Goal: Complete application form

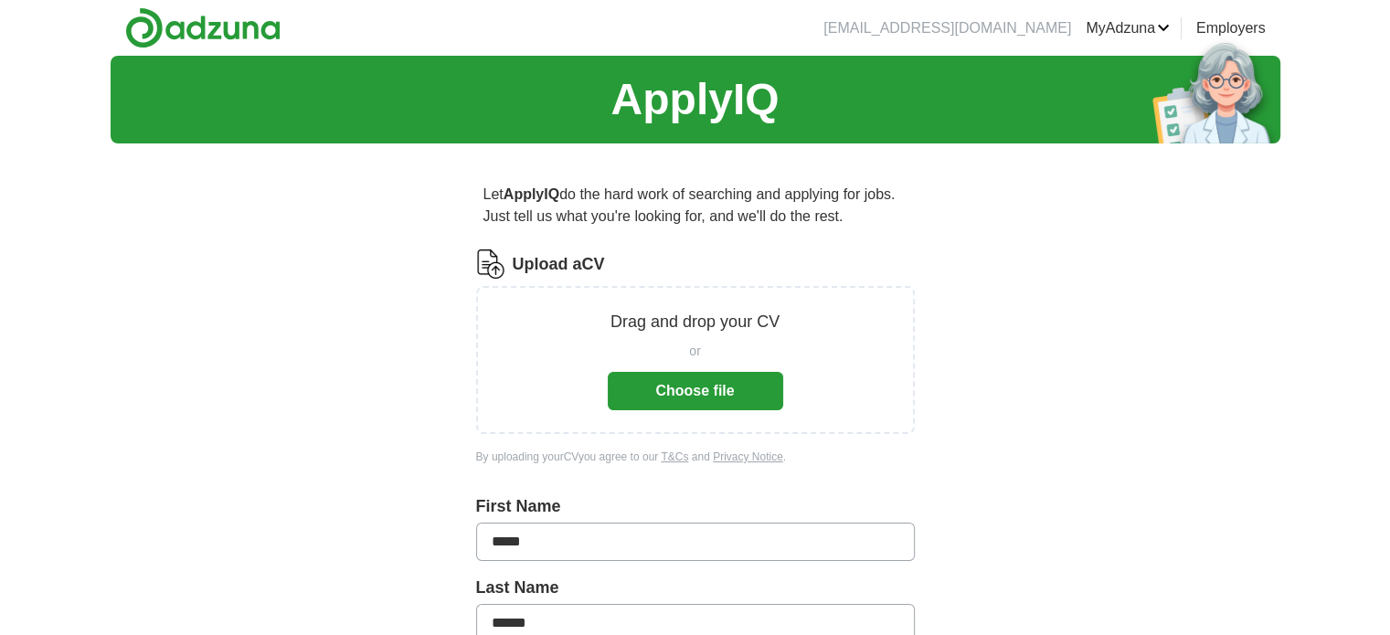
click at [709, 387] on button "Choose file" at bounding box center [696, 391] width 176 height 38
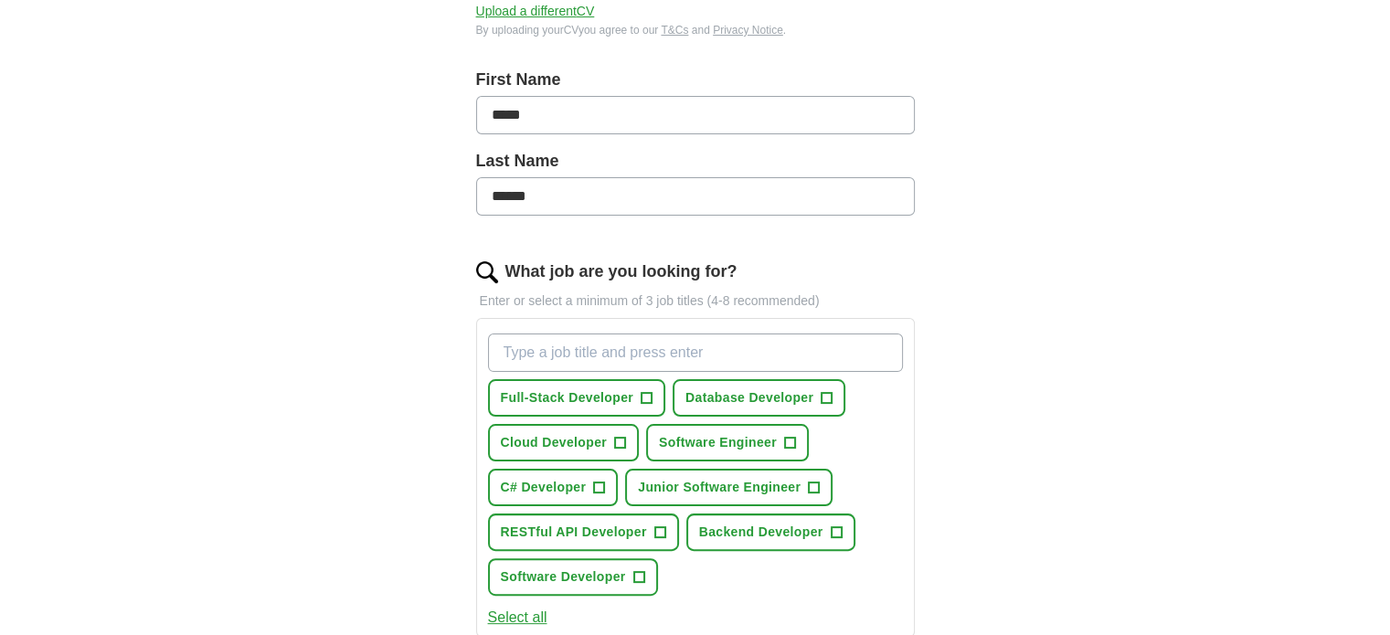
scroll to position [355, 0]
click at [646, 395] on span "+" at bounding box center [646, 398] width 11 height 15
click at [834, 391] on button "Database Developer +" at bounding box center [759, 397] width 173 height 37
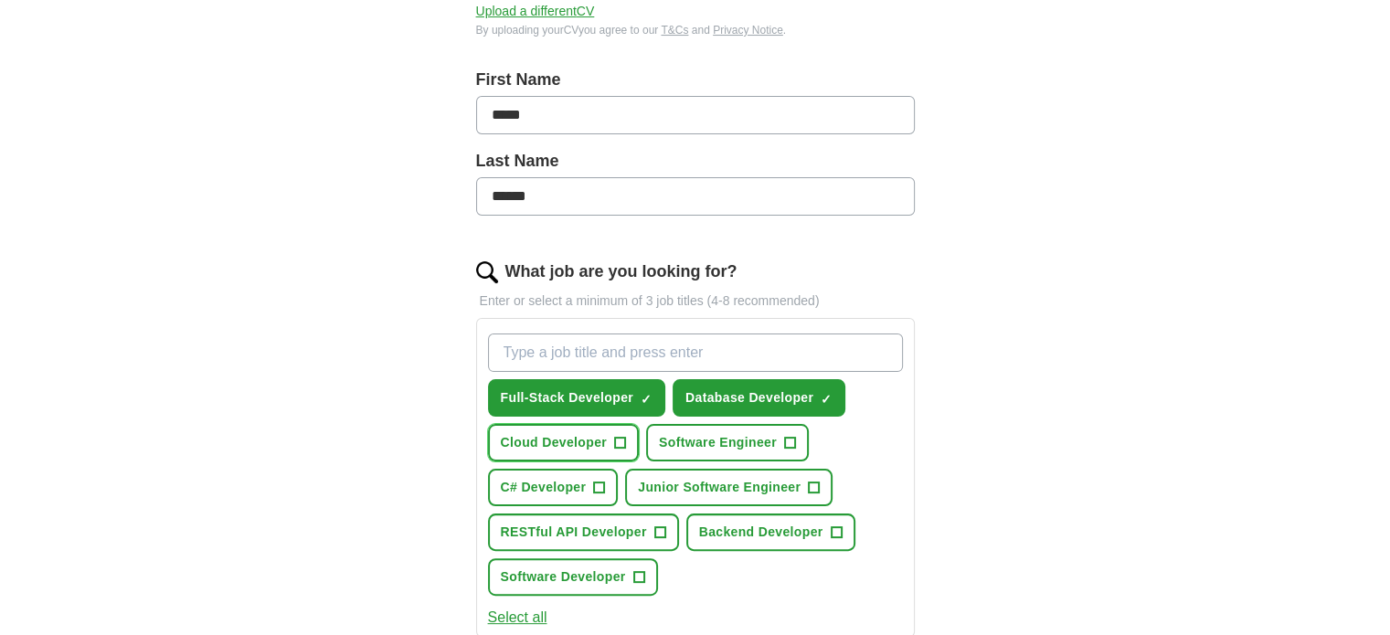
click at [618, 442] on span "+" at bounding box center [619, 443] width 11 height 15
click at [794, 436] on span "+" at bounding box center [789, 443] width 11 height 15
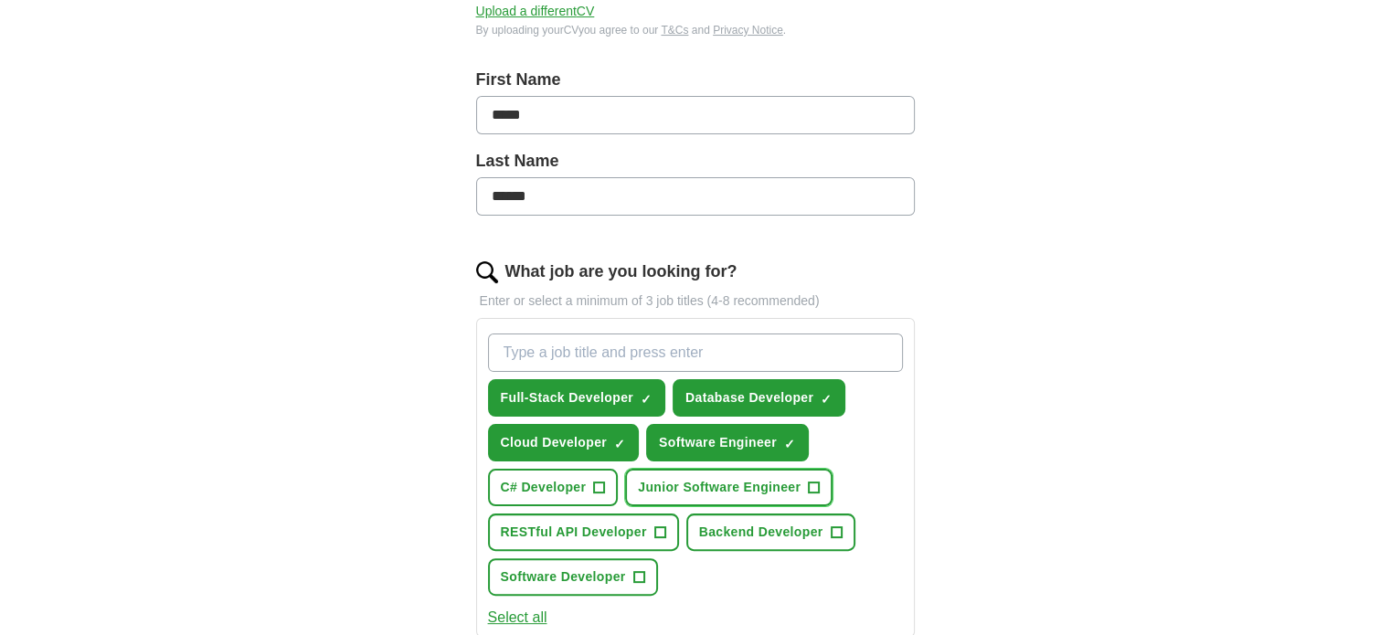
click at [809, 484] on span "+" at bounding box center [814, 488] width 11 height 15
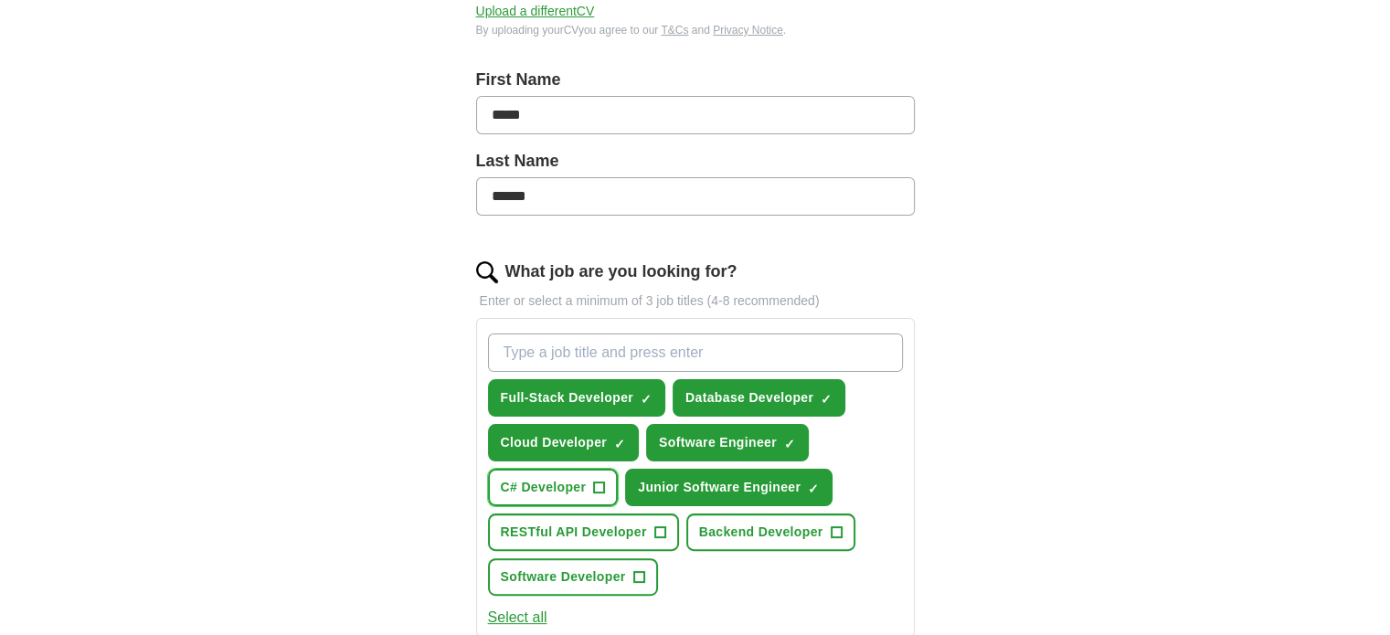
click at [603, 481] on span "+" at bounding box center [599, 488] width 11 height 15
click at [662, 527] on span "+" at bounding box center [660, 533] width 11 height 15
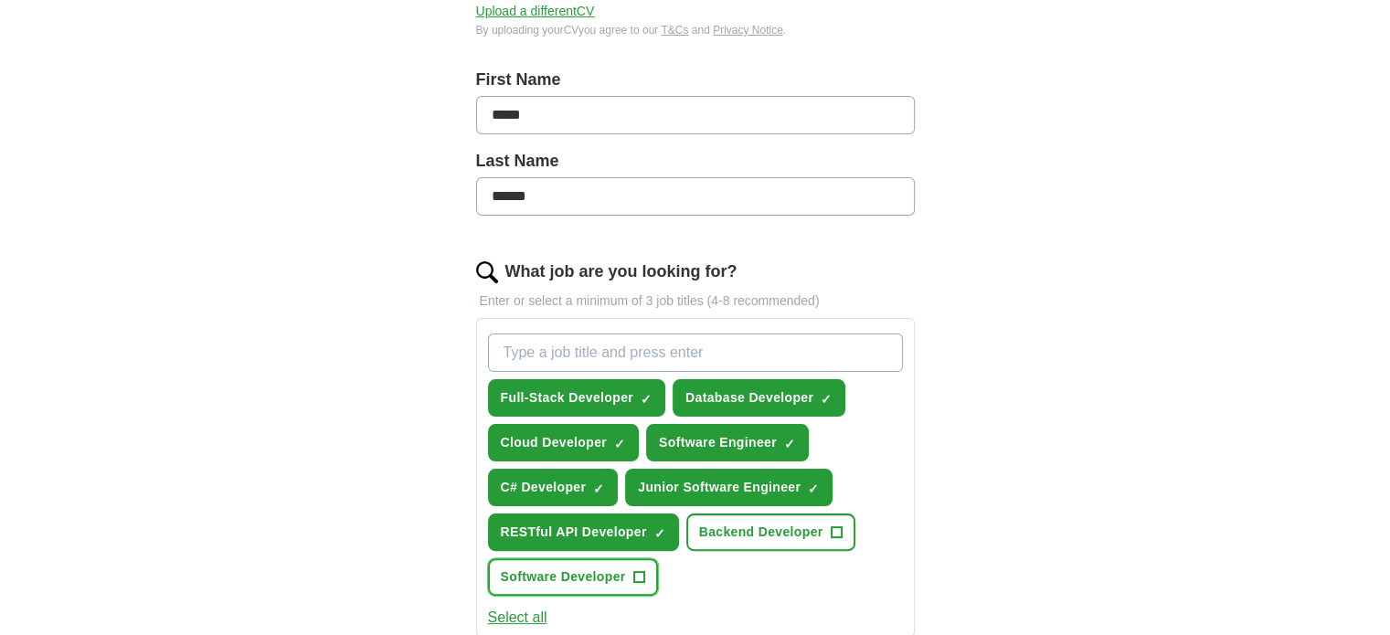
click at [640, 573] on span "+" at bounding box center [639, 577] width 11 height 15
click at [839, 526] on span "+" at bounding box center [836, 533] width 11 height 15
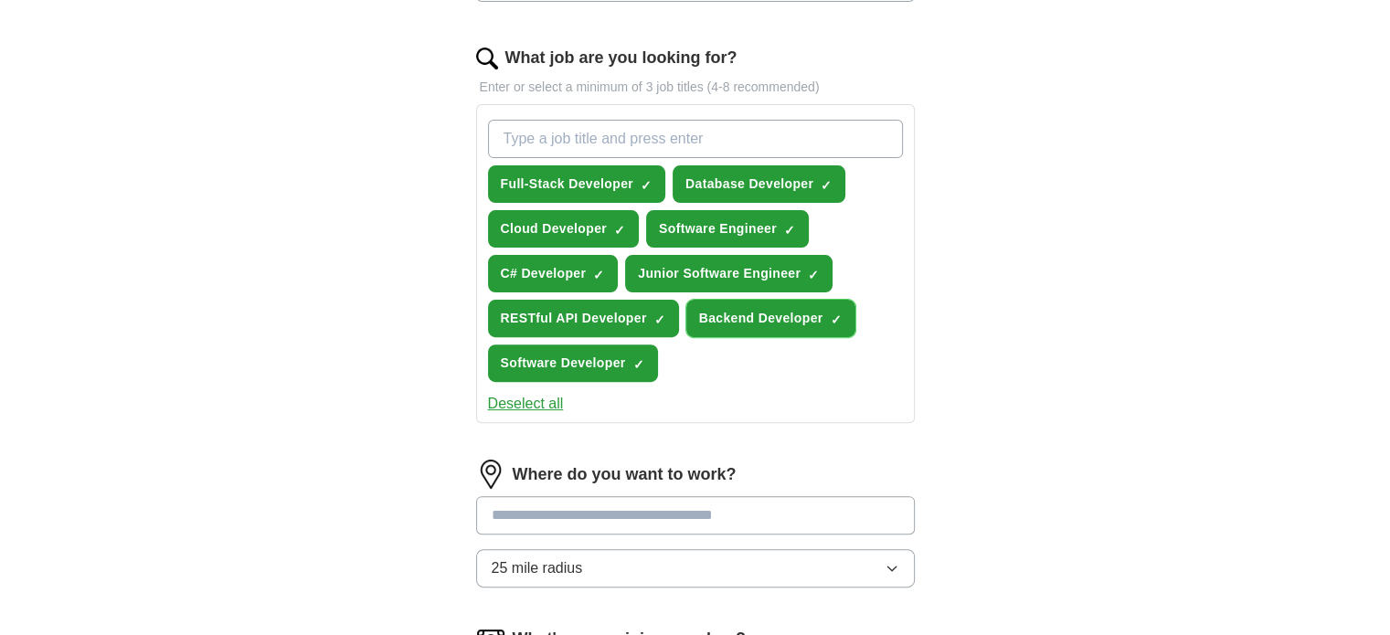
scroll to position [606, 0]
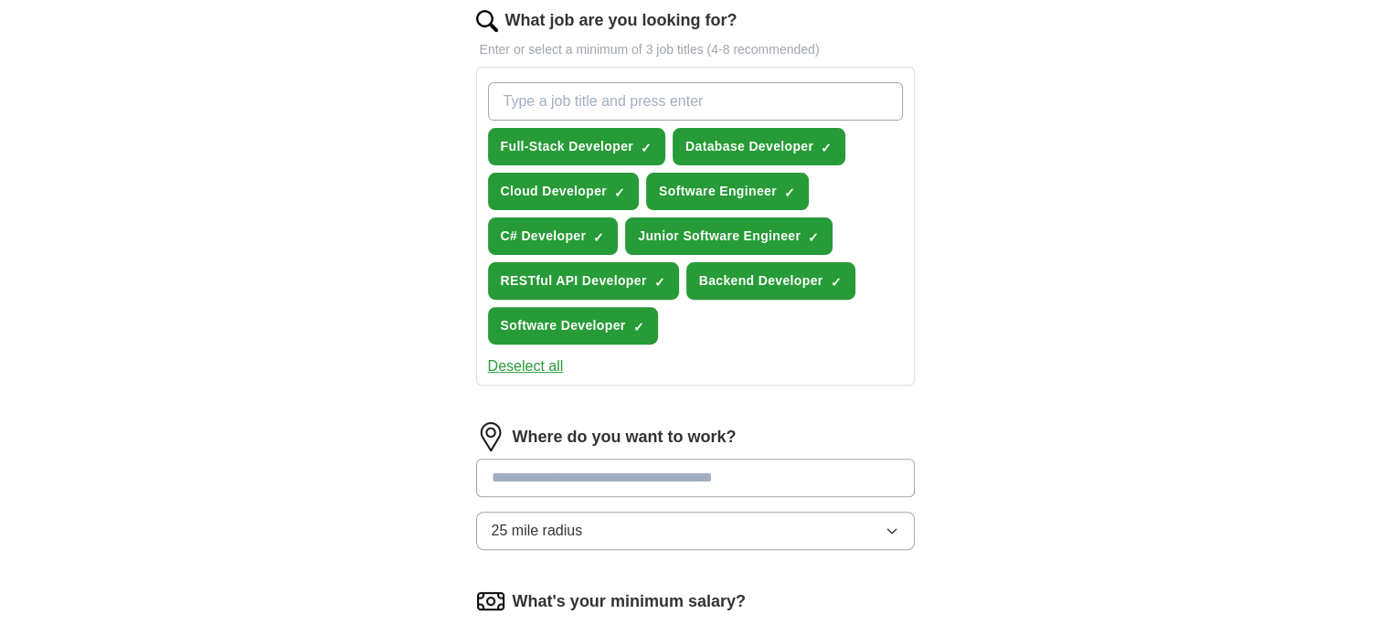
click at [666, 459] on input at bounding box center [695, 478] width 439 height 38
click at [559, 482] on input at bounding box center [695, 478] width 439 height 38
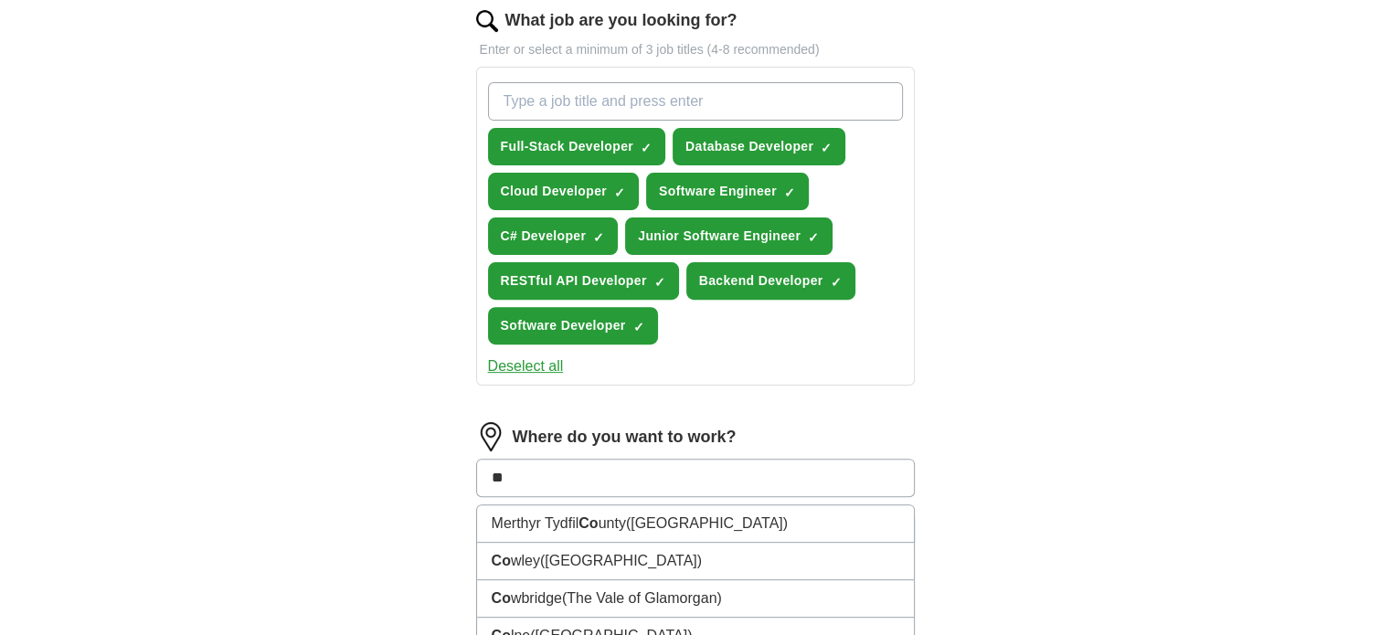
type input "*"
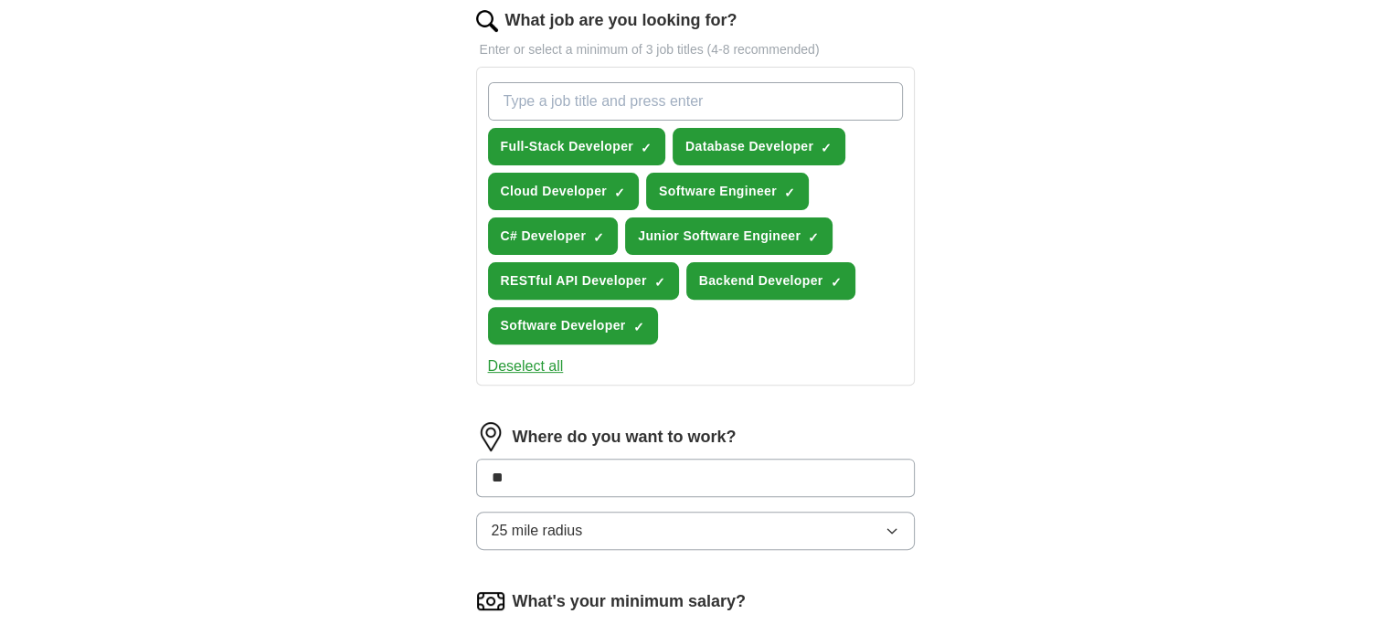
type input "***"
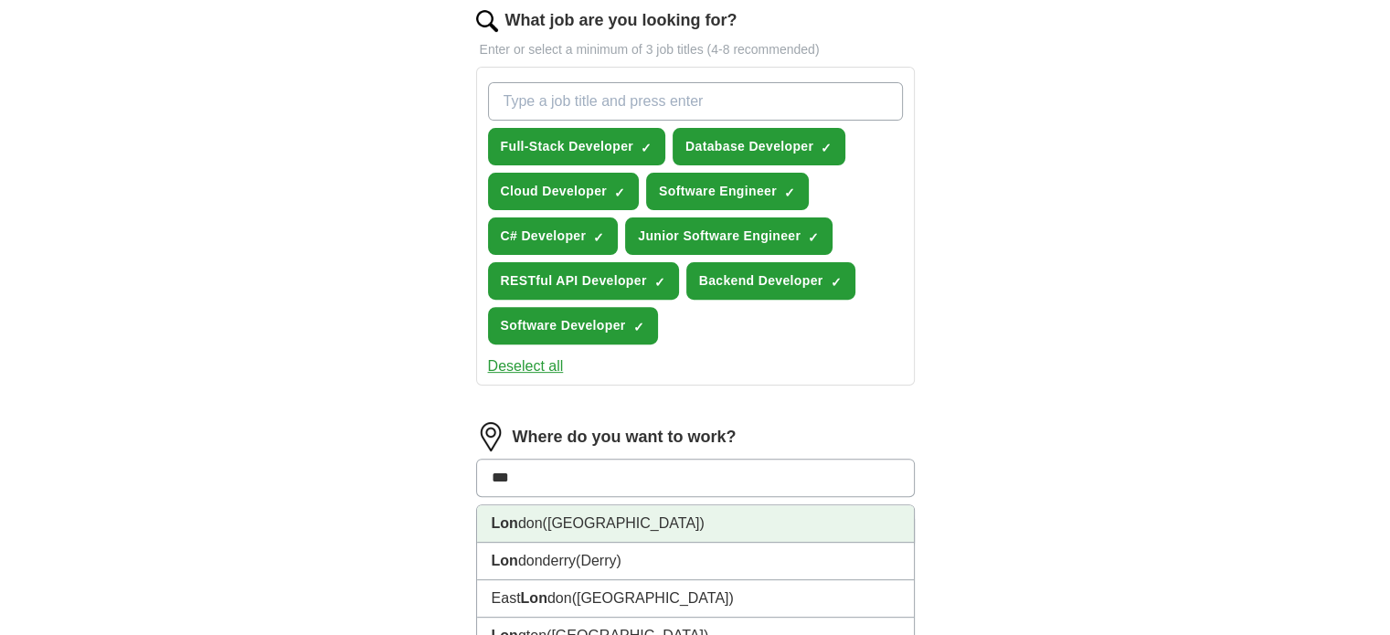
click at [566, 524] on span "([GEOGRAPHIC_DATA])" at bounding box center [624, 524] width 162 height 16
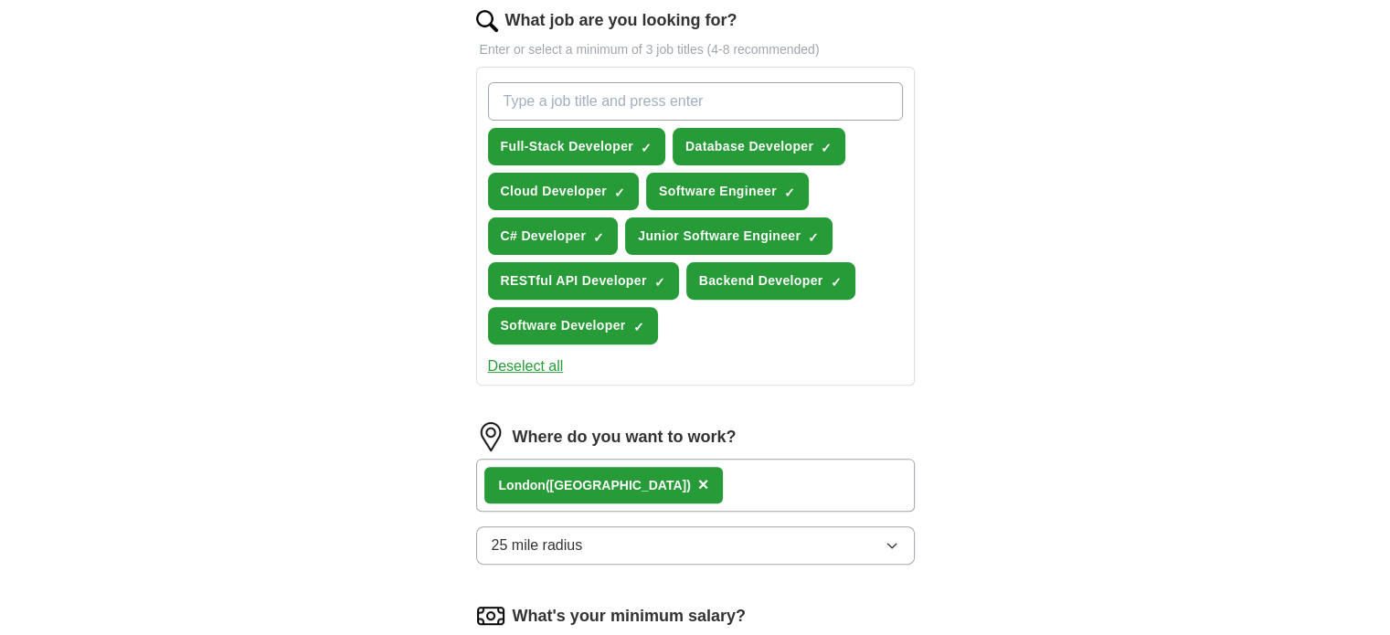
click at [568, 535] on span "25 mile radius" at bounding box center [537, 546] width 91 height 22
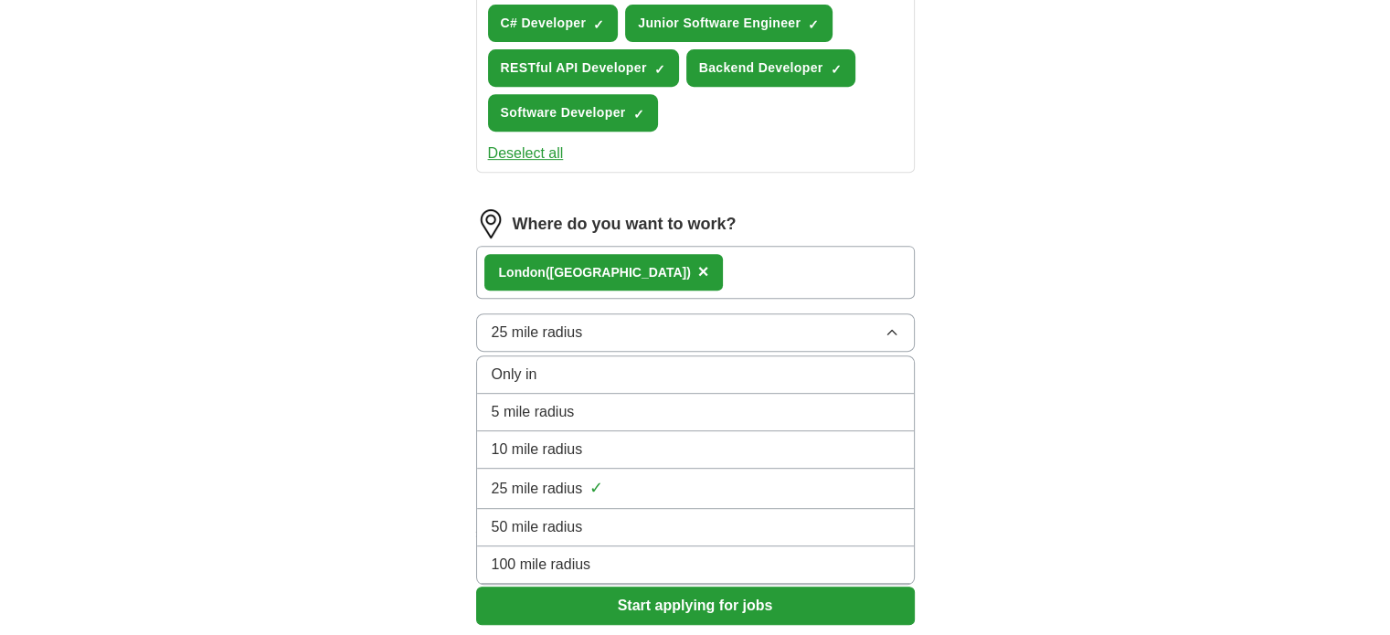
scroll to position [819, 0]
click at [537, 562] on span "100 mile radius" at bounding box center [542, 565] width 100 height 22
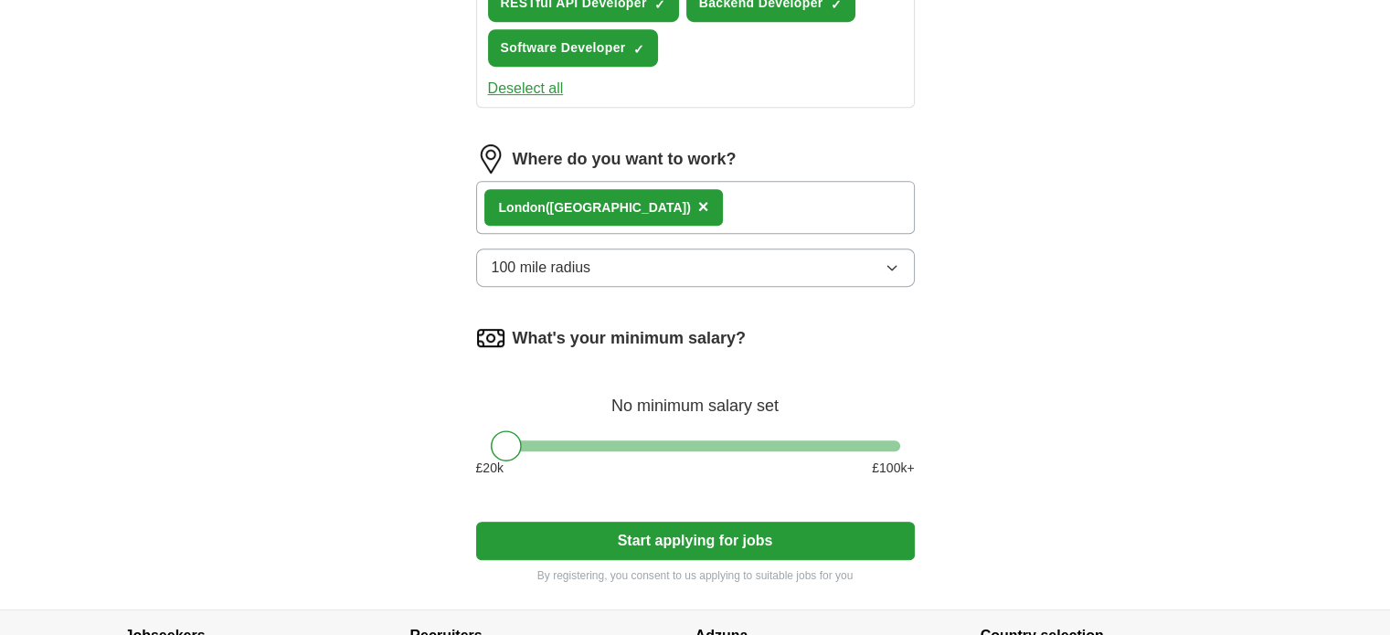
scroll to position [896, 0]
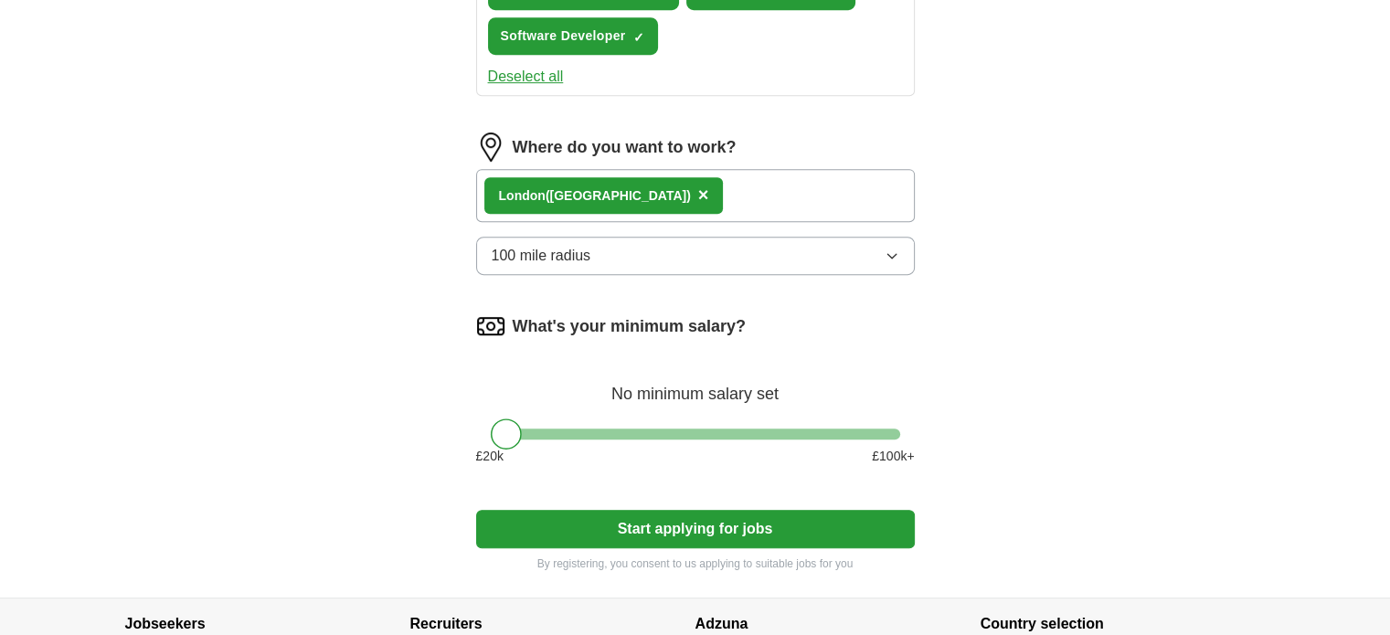
click at [652, 521] on button "Start applying for jobs" at bounding box center [695, 529] width 439 height 38
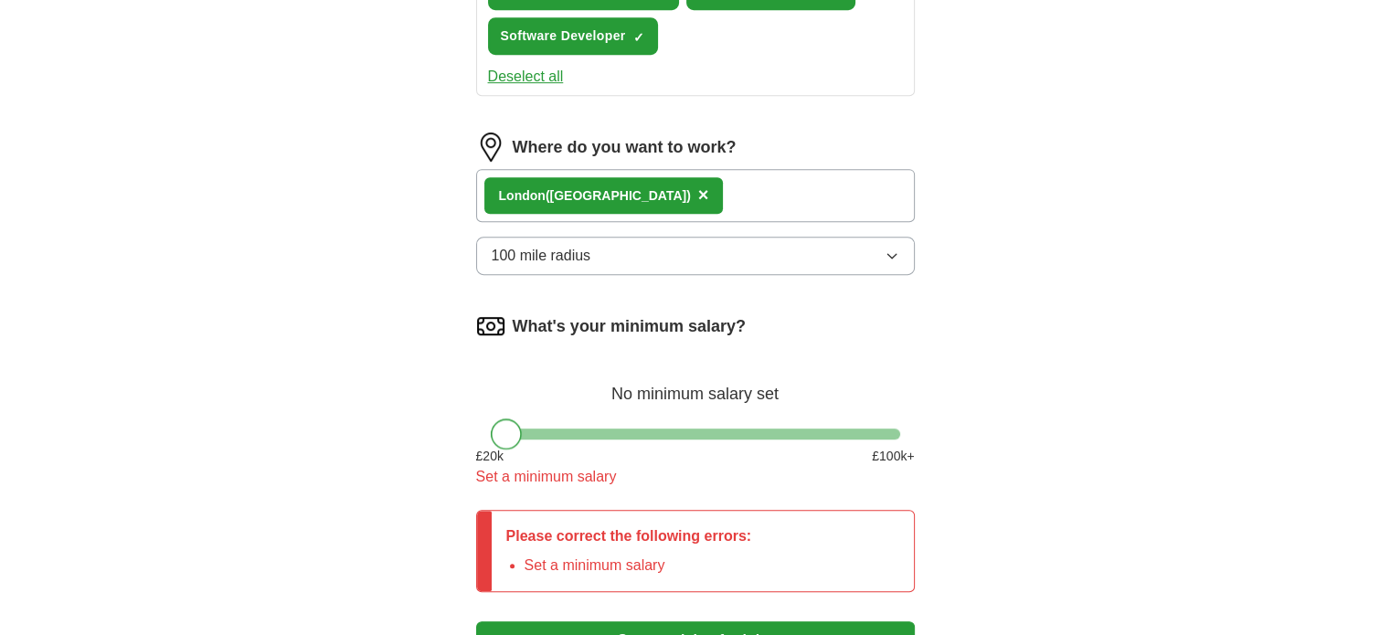
click at [508, 427] on div at bounding box center [506, 434] width 31 height 31
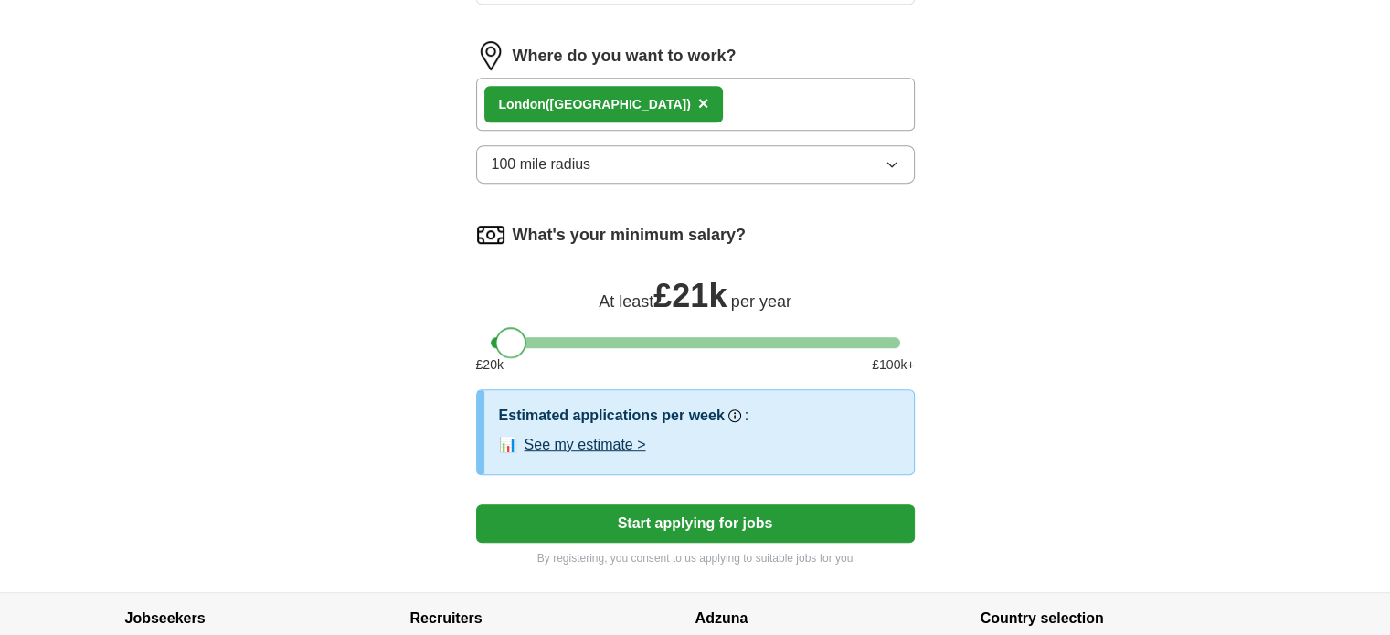
scroll to position [989, 0]
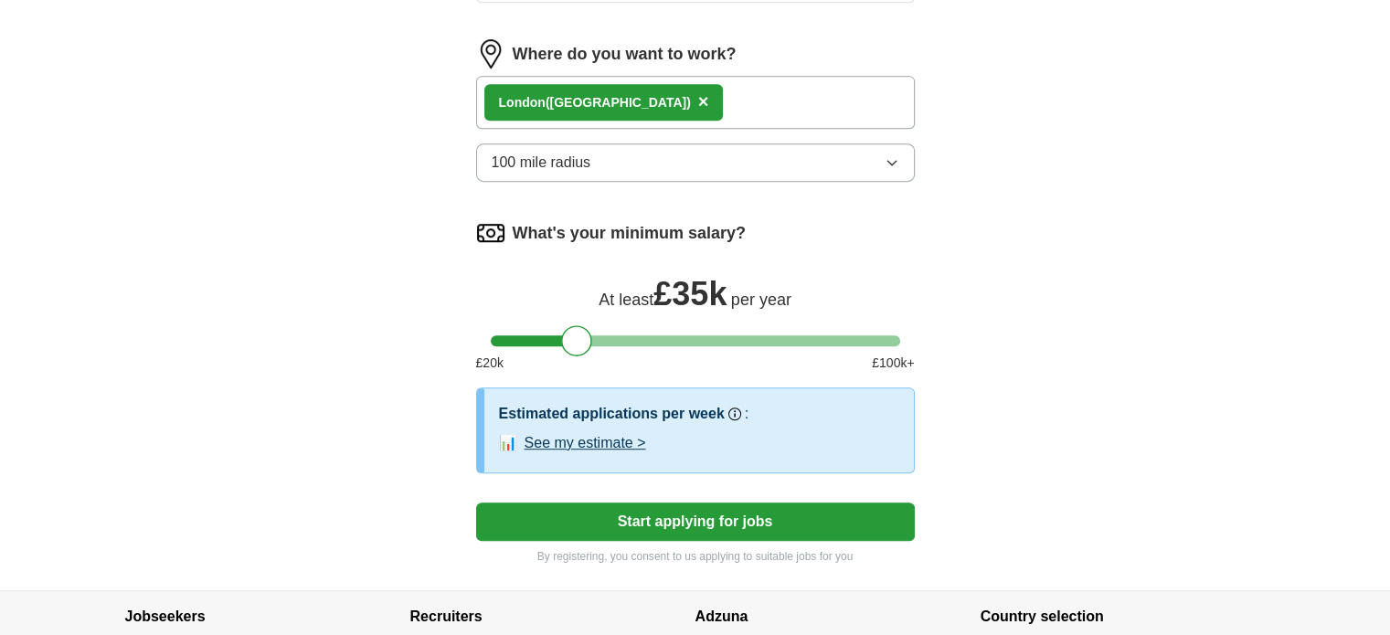
click at [655, 509] on button "Start applying for jobs" at bounding box center [695, 522] width 439 height 38
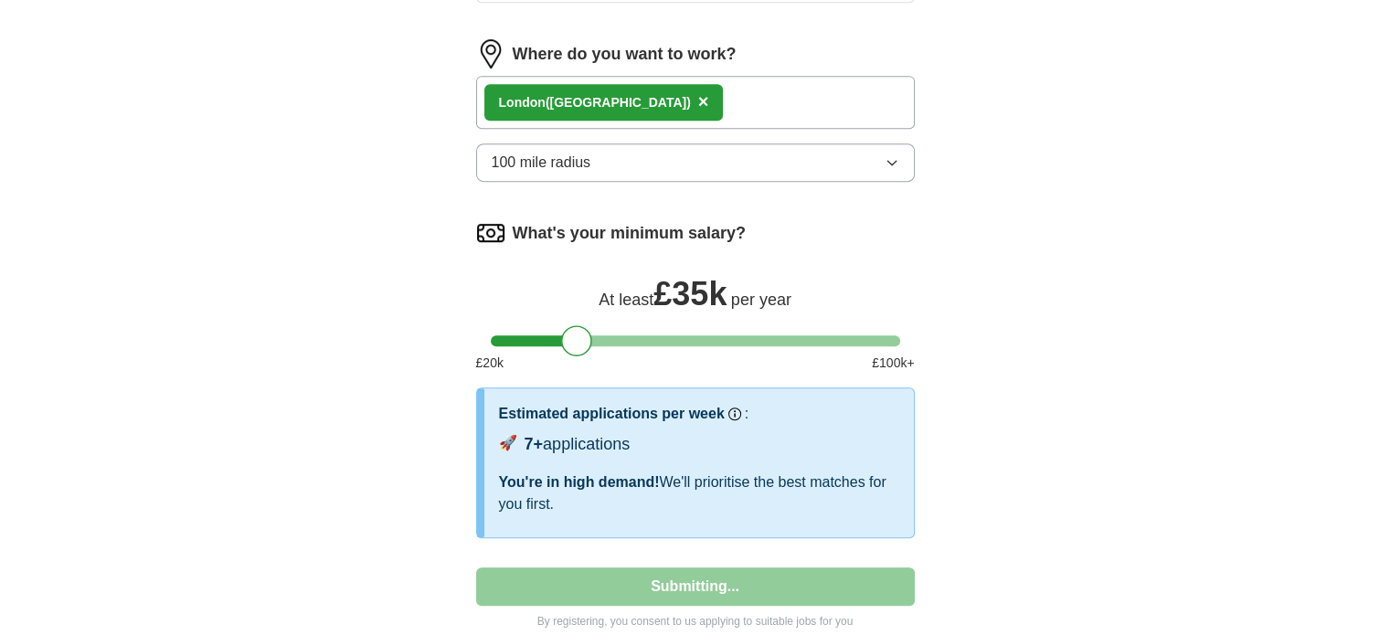
select select "**"
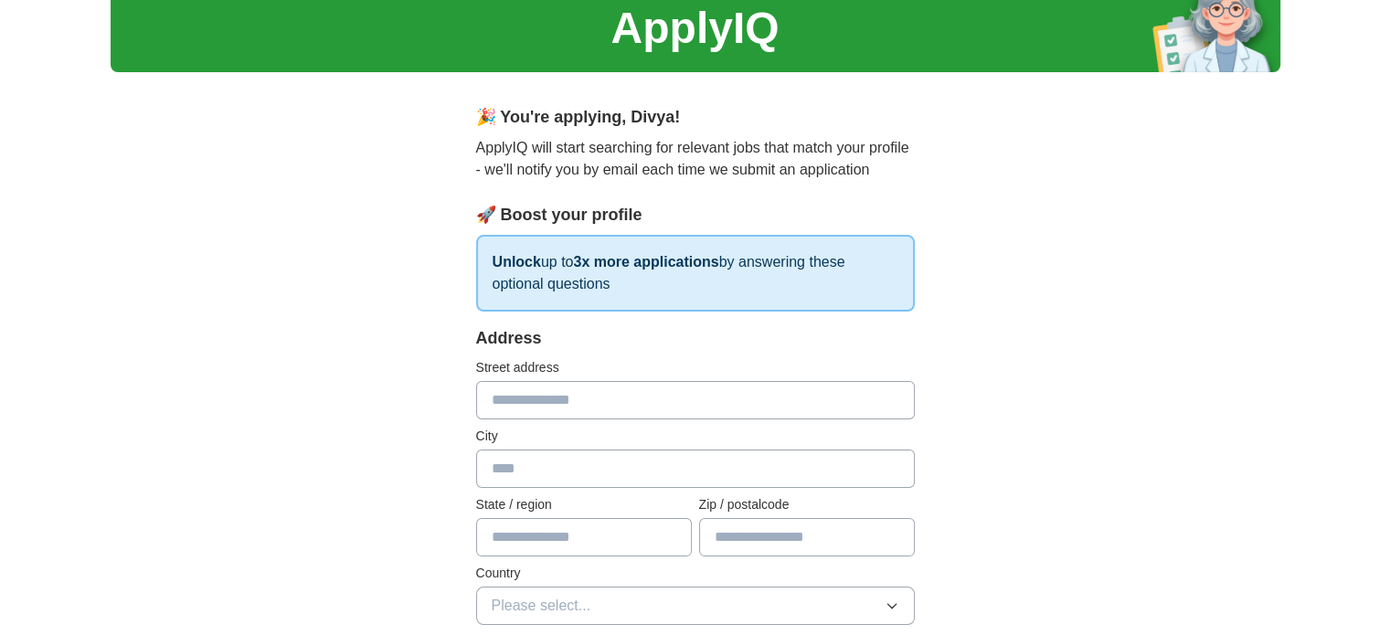
scroll to position [69, 0]
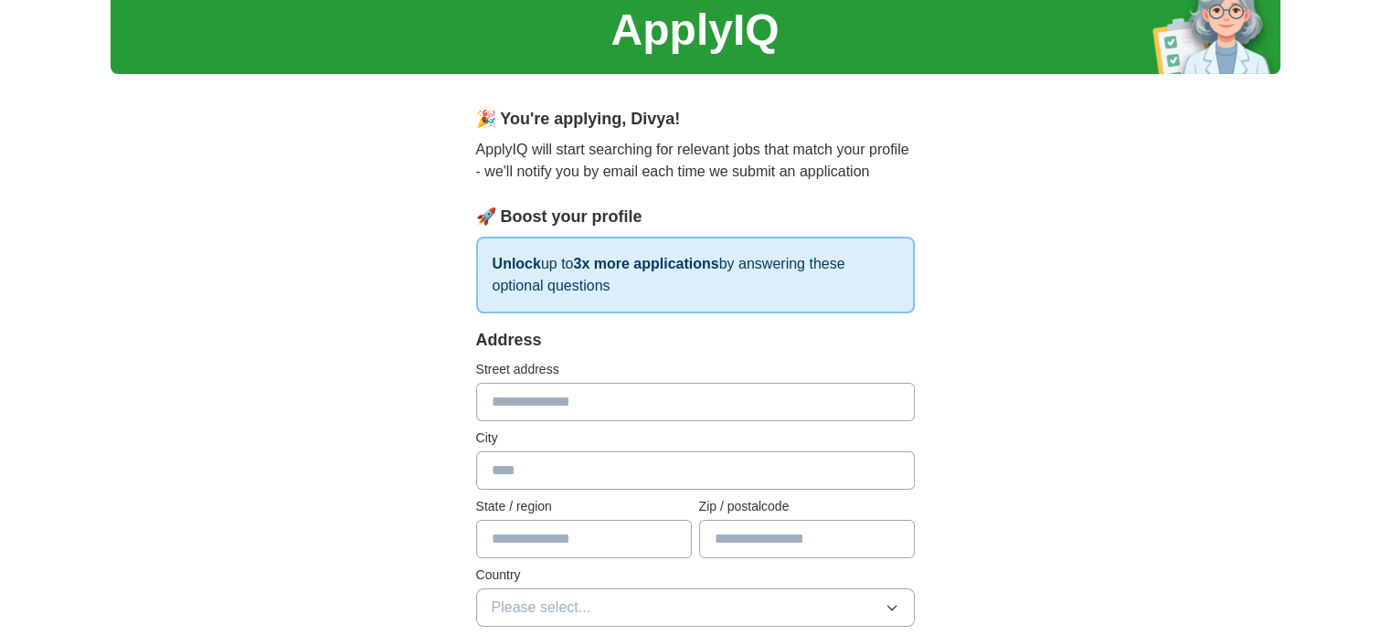
click at [549, 390] on input "text" at bounding box center [695, 402] width 439 height 38
type input "**********"
type input "********"
type input "*******"
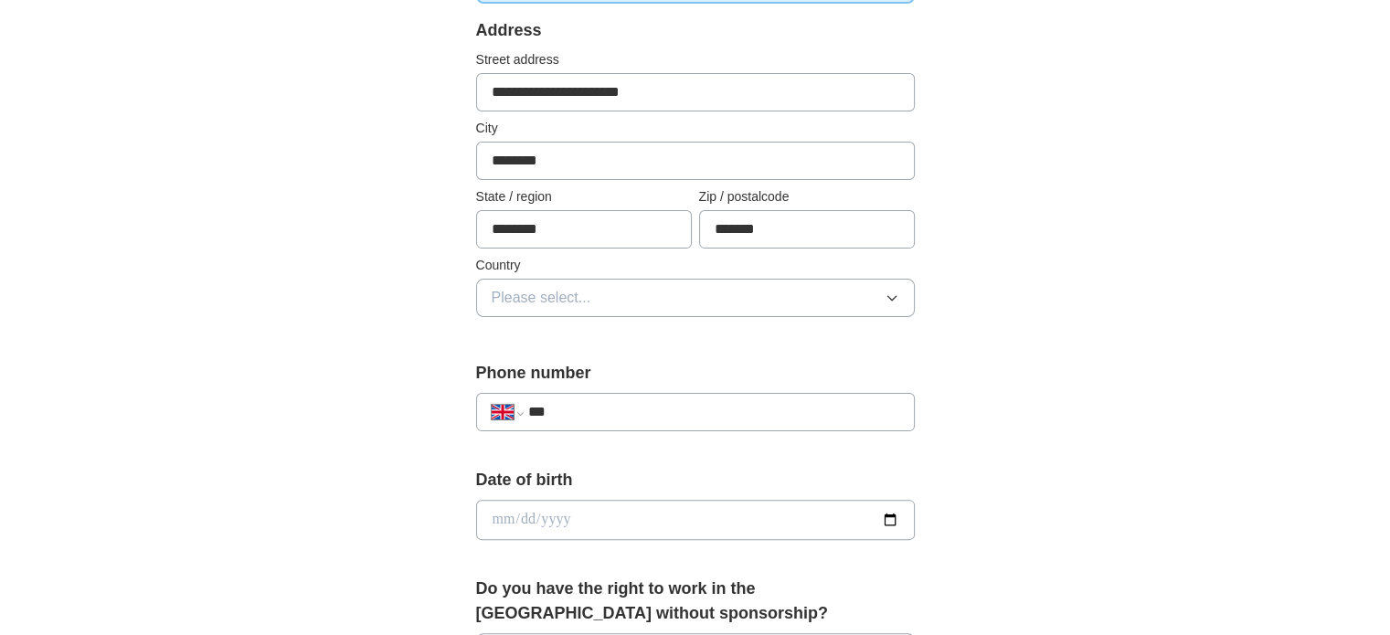
scroll to position [382, 0]
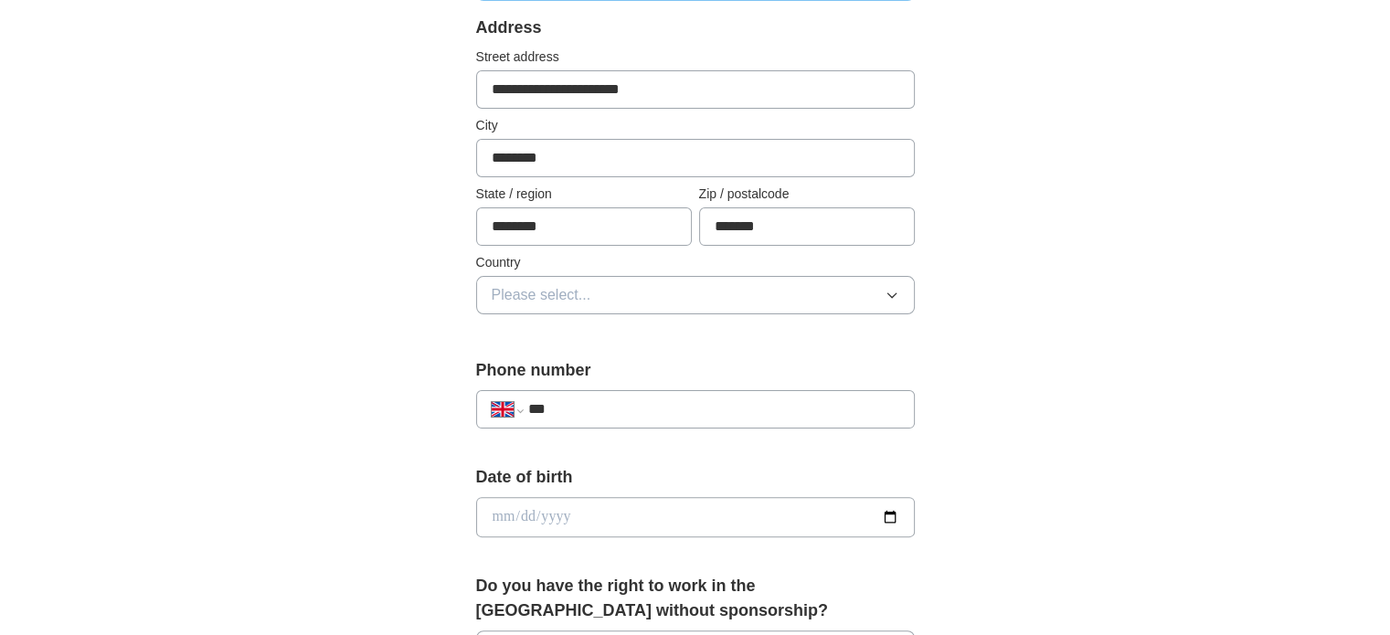
click at [584, 295] on span "Please select..." at bounding box center [542, 295] width 100 height 22
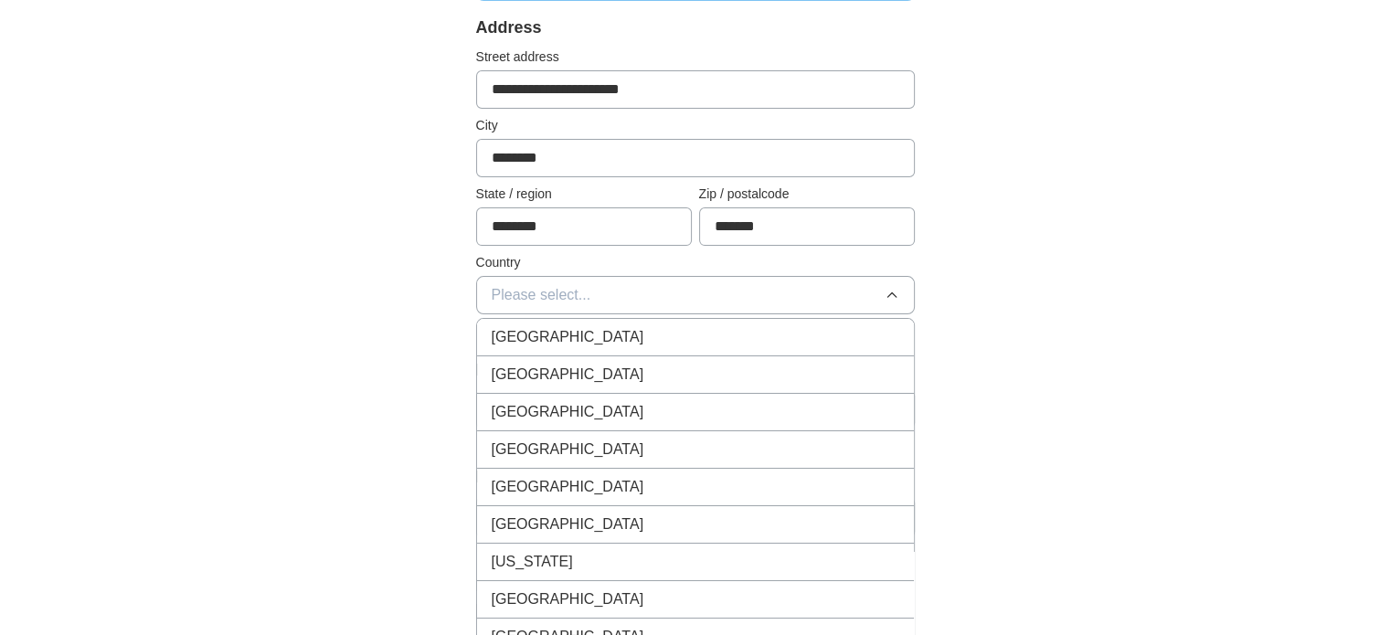
click at [556, 339] on span "[GEOGRAPHIC_DATA]" at bounding box center [568, 337] width 153 height 22
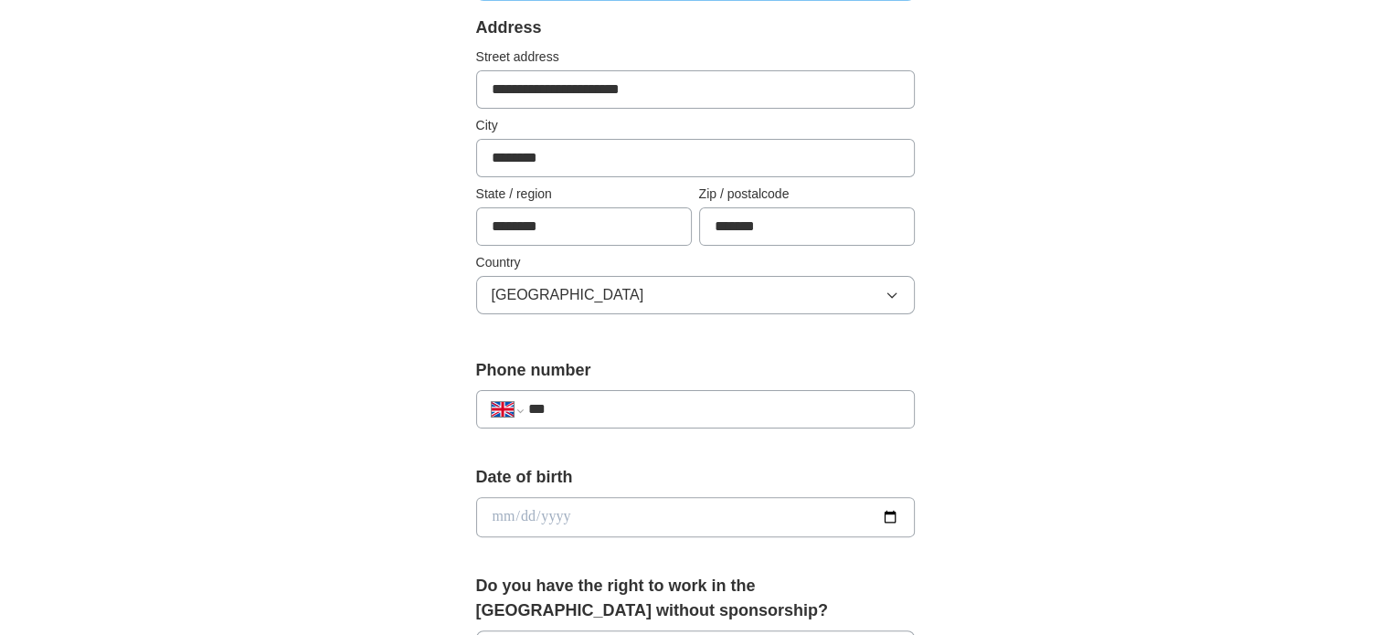
click at [611, 402] on input "***" at bounding box center [712, 410] width 371 height 22
type input "**********"
click at [567, 511] on input "date" at bounding box center [695, 517] width 439 height 40
click at [505, 511] on input "date" at bounding box center [695, 517] width 439 height 40
type input "**********"
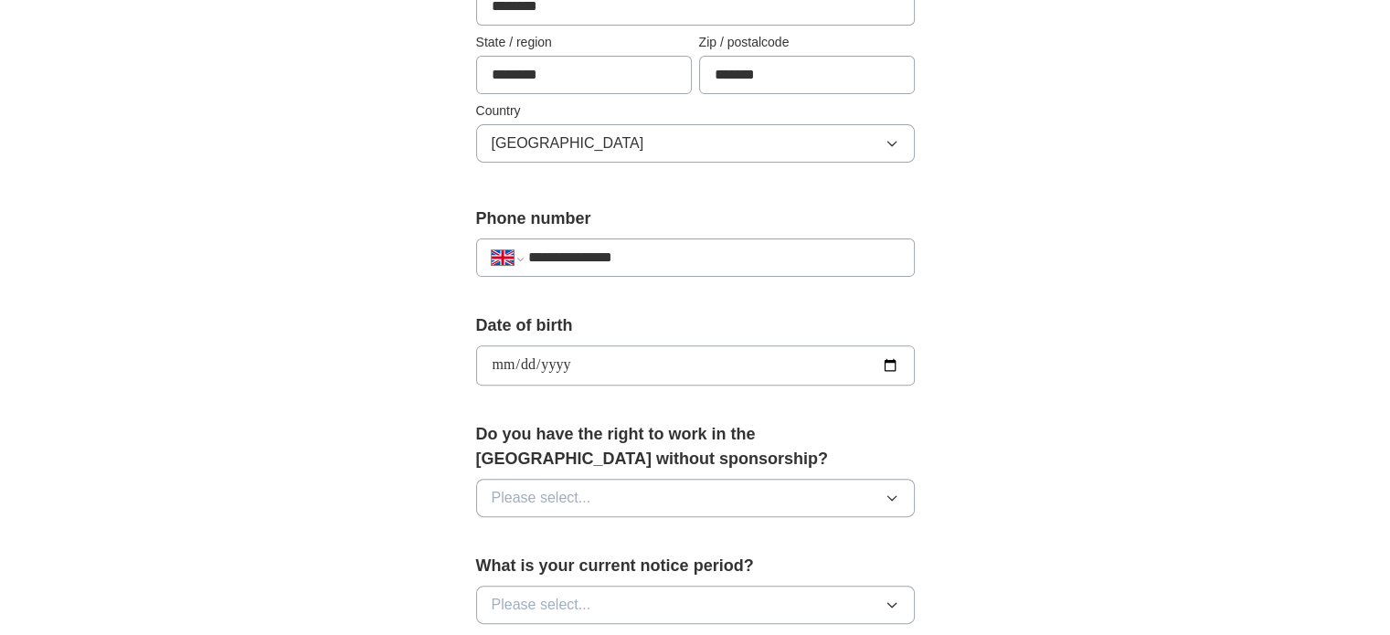
scroll to position [536, 0]
click at [633, 493] on button "Please select..." at bounding box center [695, 496] width 439 height 38
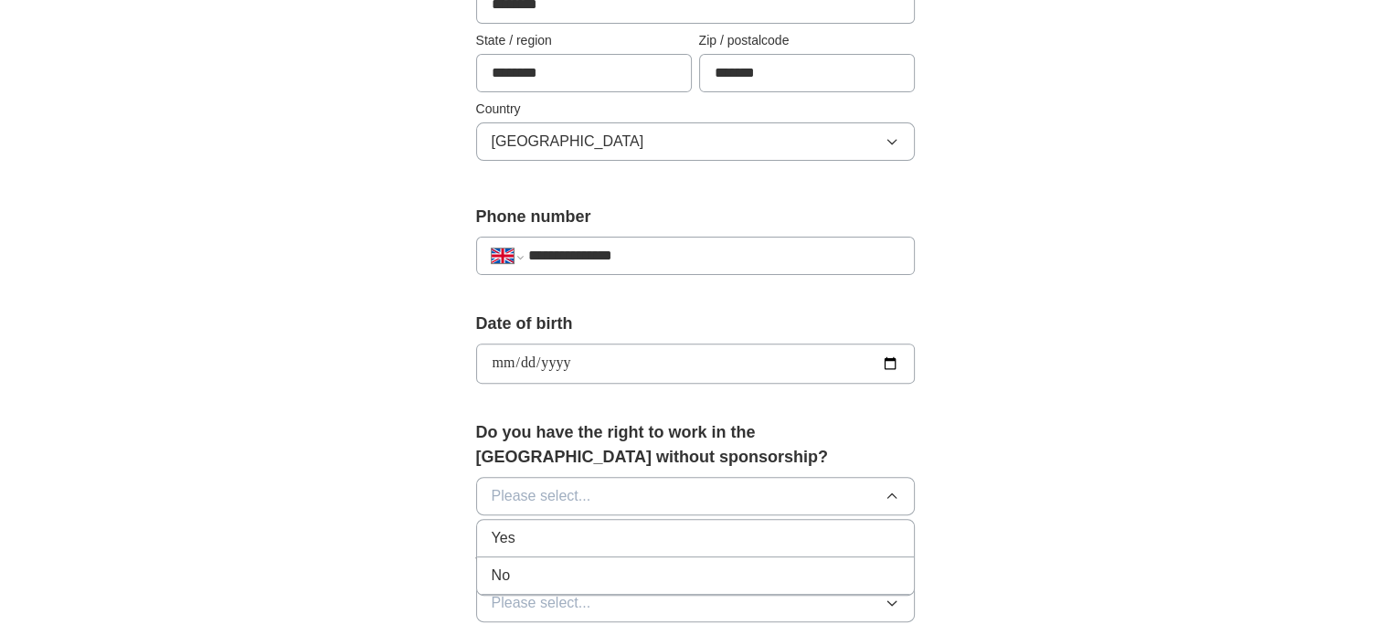
click at [528, 565] on div "No" at bounding box center [696, 576] width 408 height 22
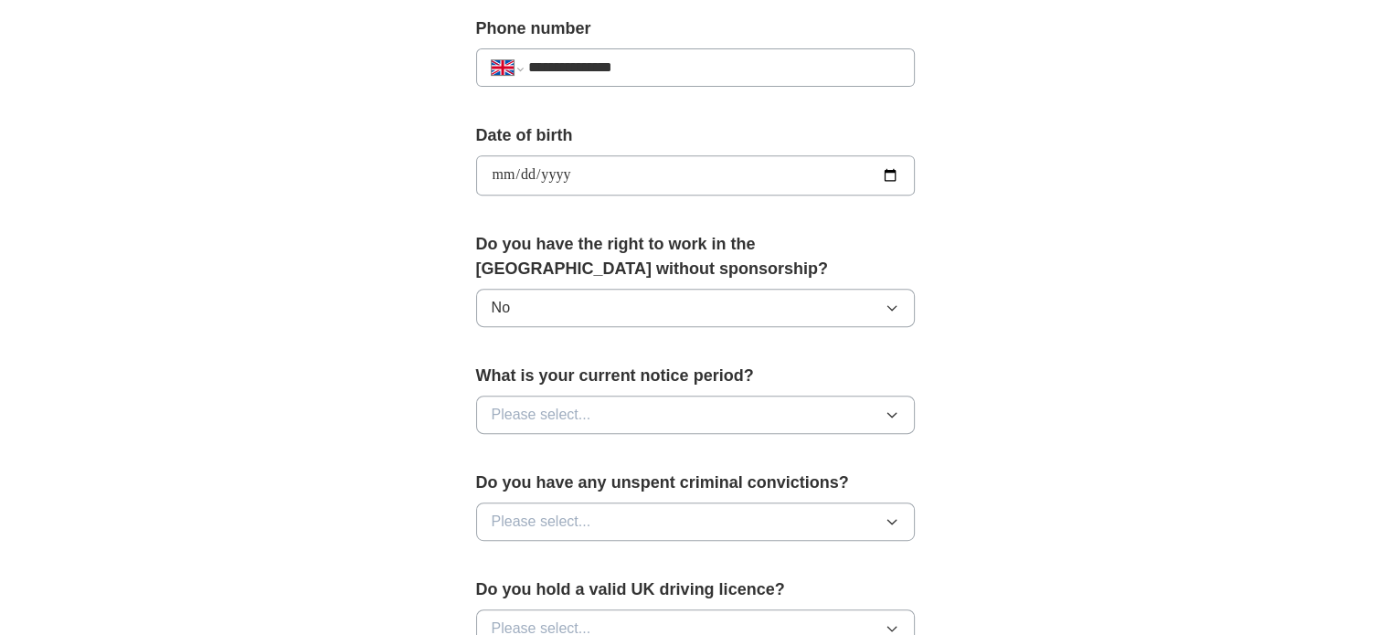
scroll to position [730, 0]
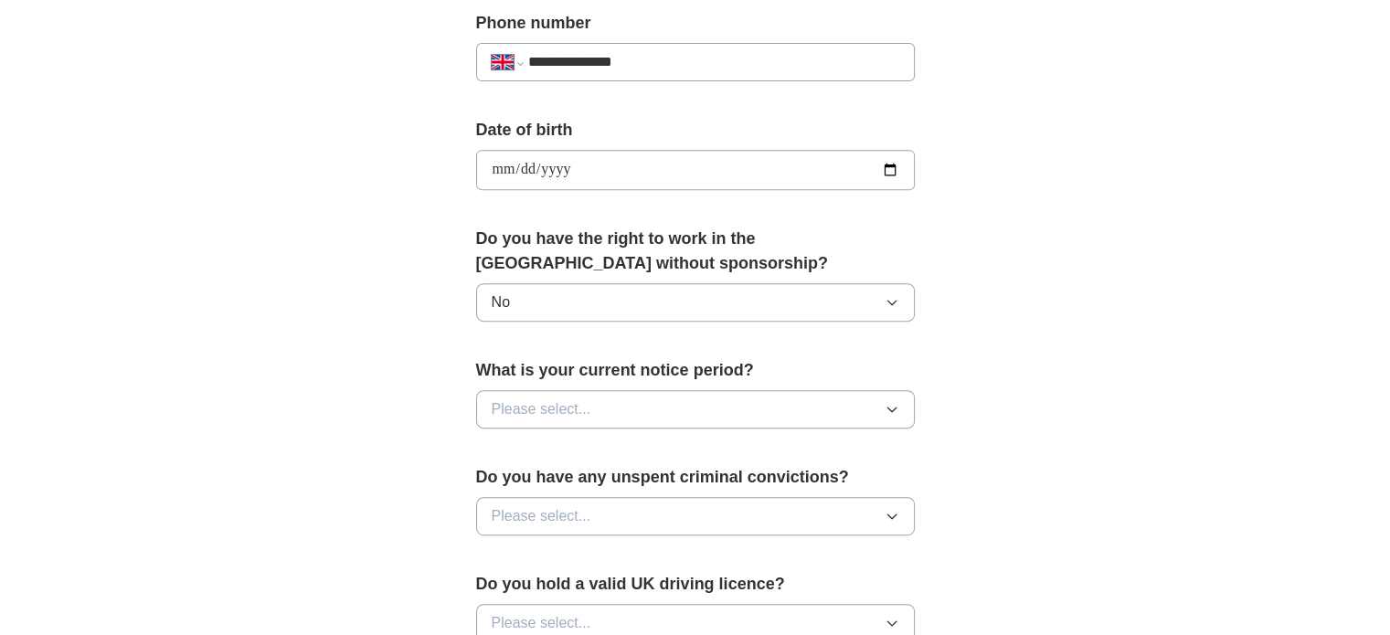
click at [571, 406] on span "Please select..." at bounding box center [542, 410] width 100 height 22
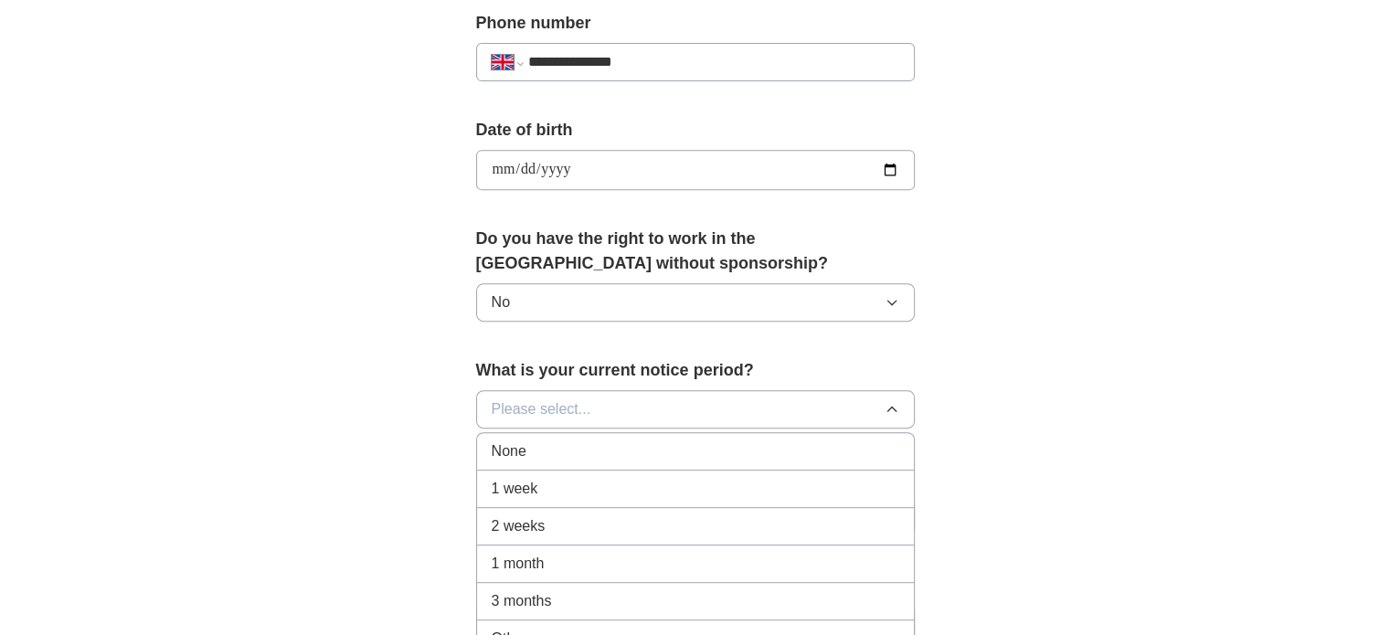
click at [529, 456] on div "None" at bounding box center [696, 452] width 408 height 22
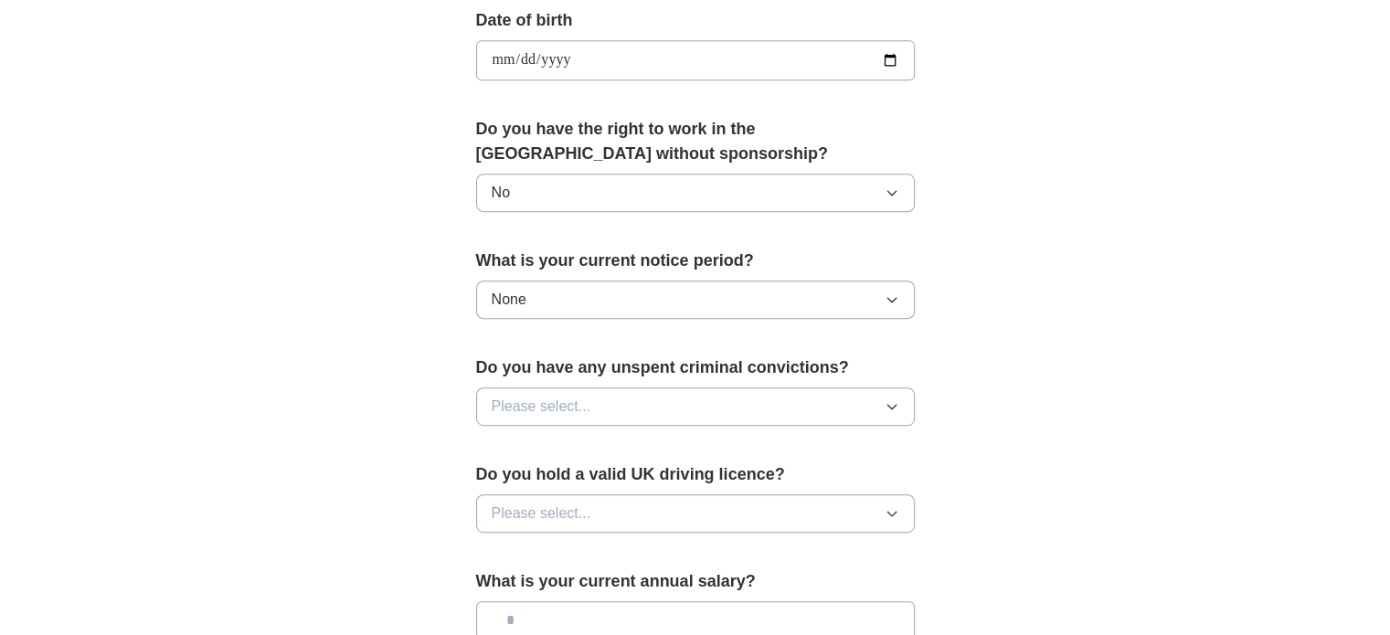
scroll to position [840, 0]
click at [590, 402] on span "Please select..." at bounding box center [542, 406] width 100 height 22
click at [530, 474] on div "No" at bounding box center [696, 485] width 408 height 22
click at [560, 494] on button "Please select..." at bounding box center [695, 513] width 439 height 38
click at [505, 588] on span "No" at bounding box center [501, 592] width 18 height 22
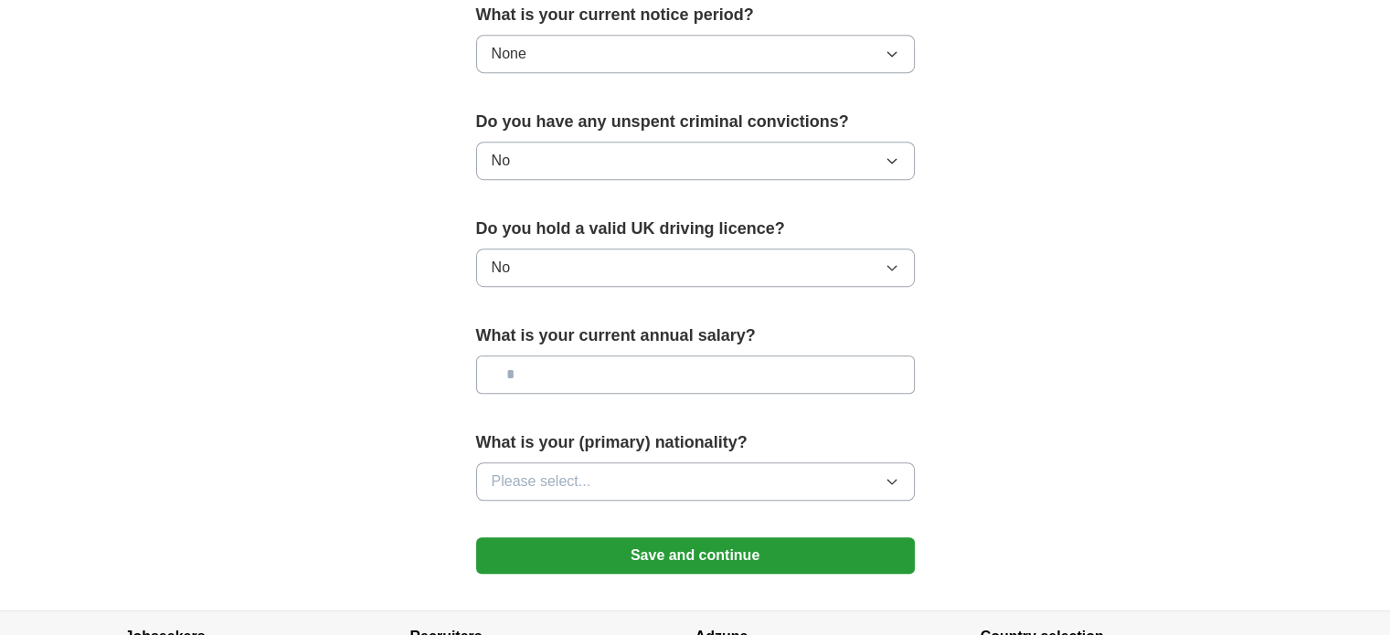
scroll to position [1089, 0]
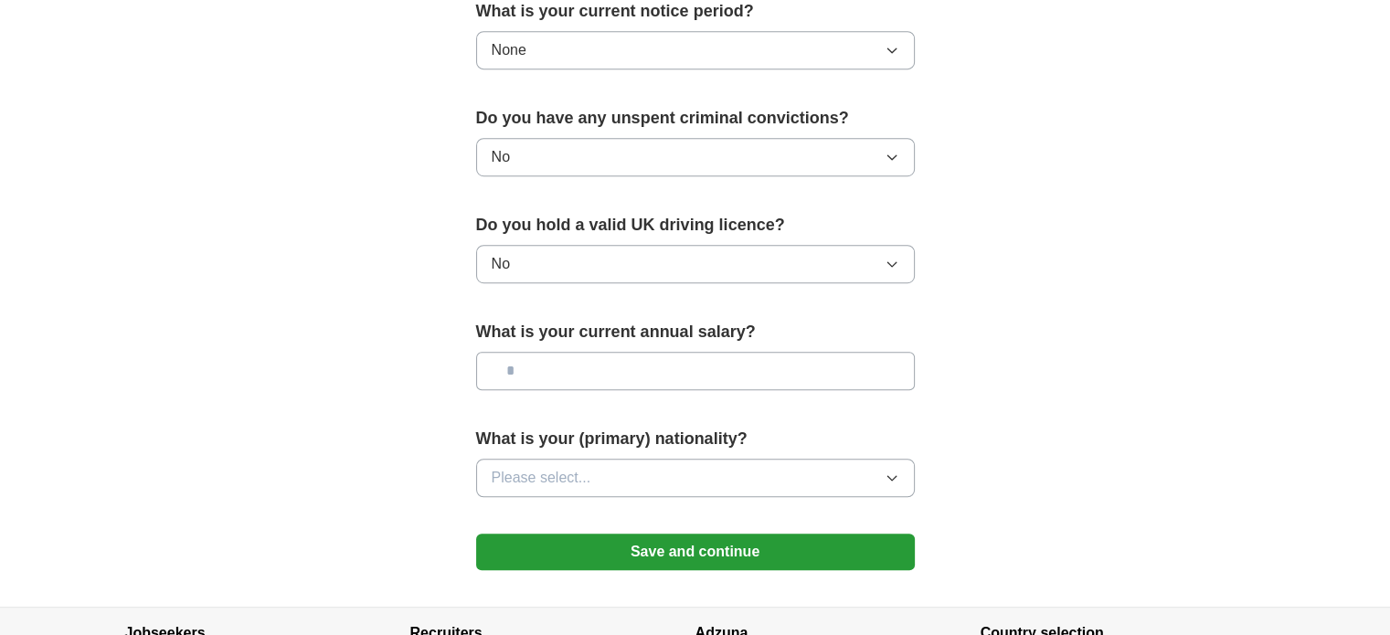
click at [578, 371] on input "text" at bounding box center [695, 371] width 439 height 38
click at [600, 477] on button "Please select..." at bounding box center [695, 478] width 439 height 38
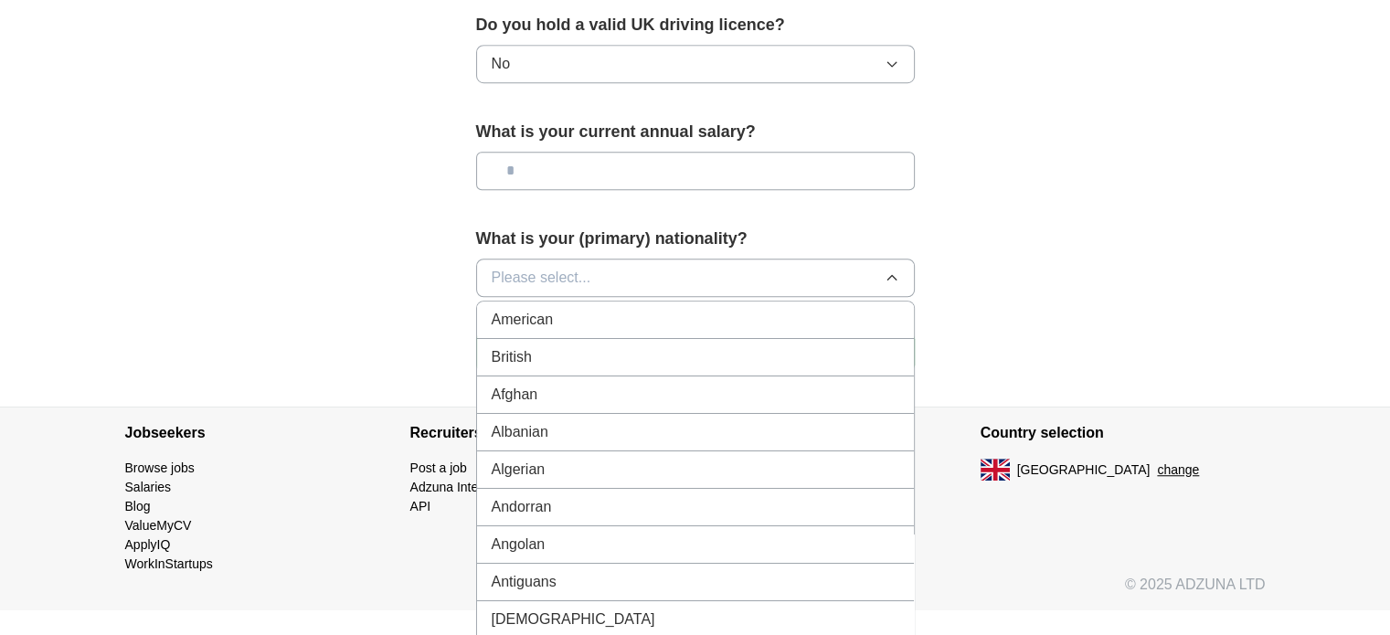
scroll to position [1315, 0]
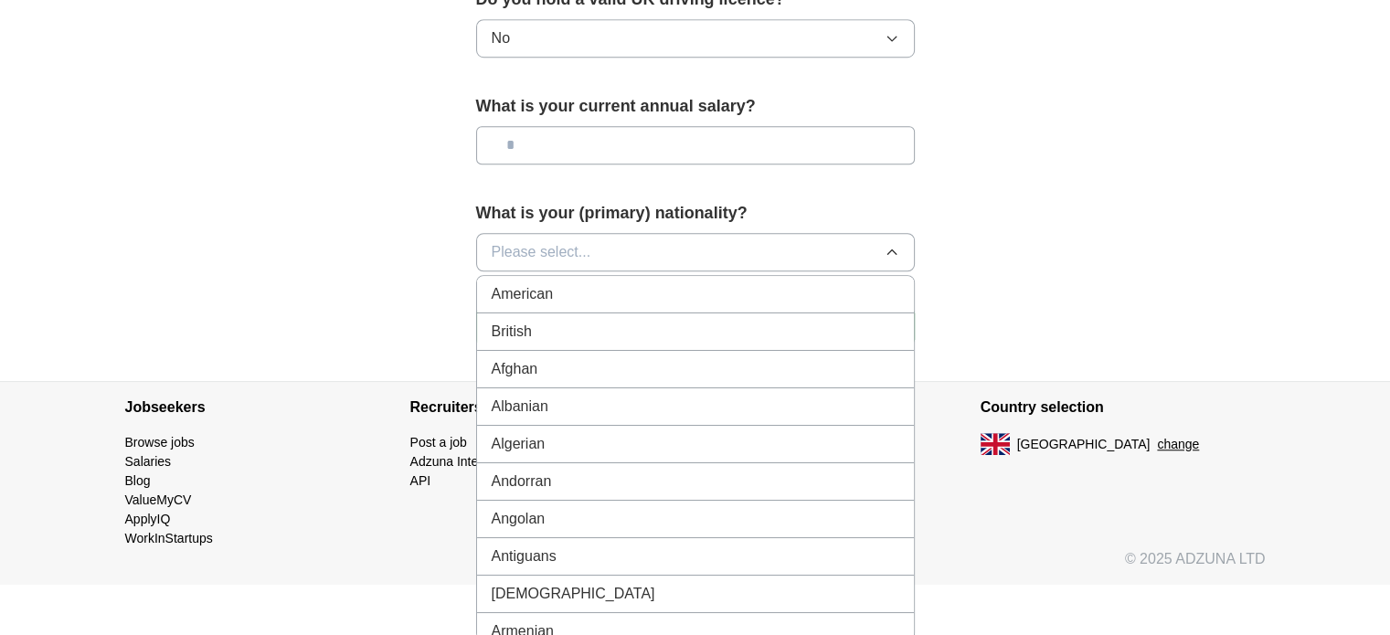
click at [541, 250] on span "Please select..." at bounding box center [542, 252] width 100 height 22
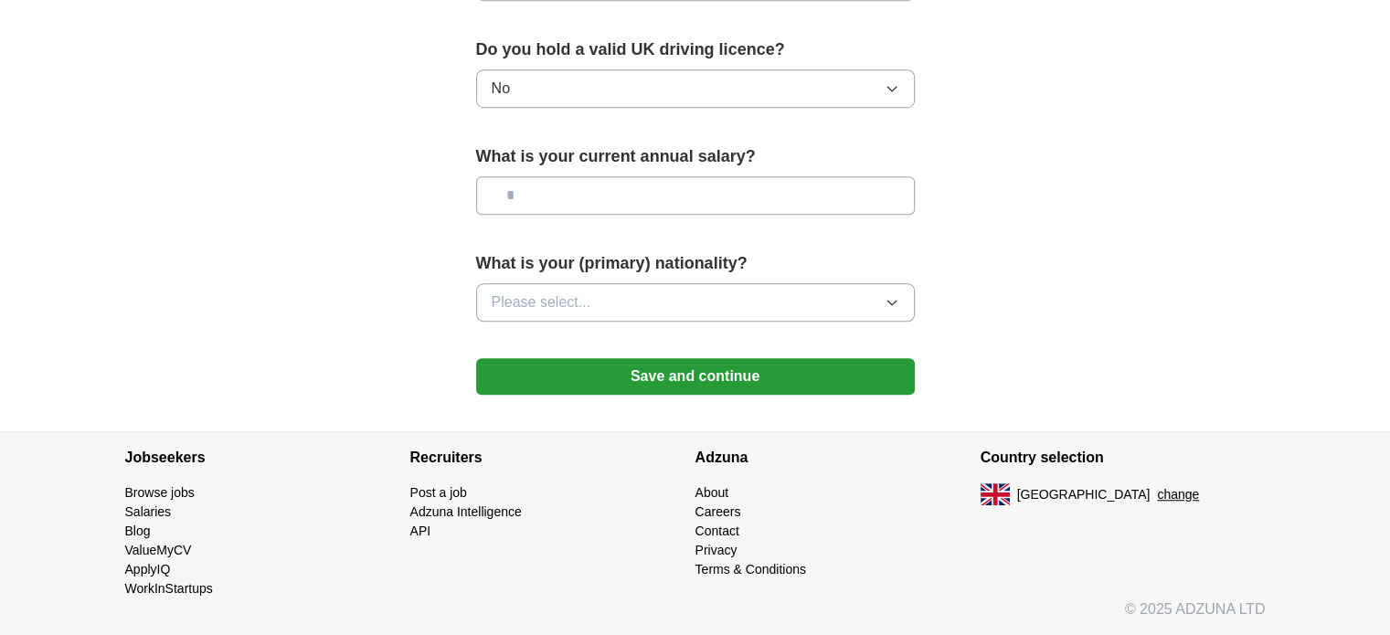
scroll to position [1258, 0]
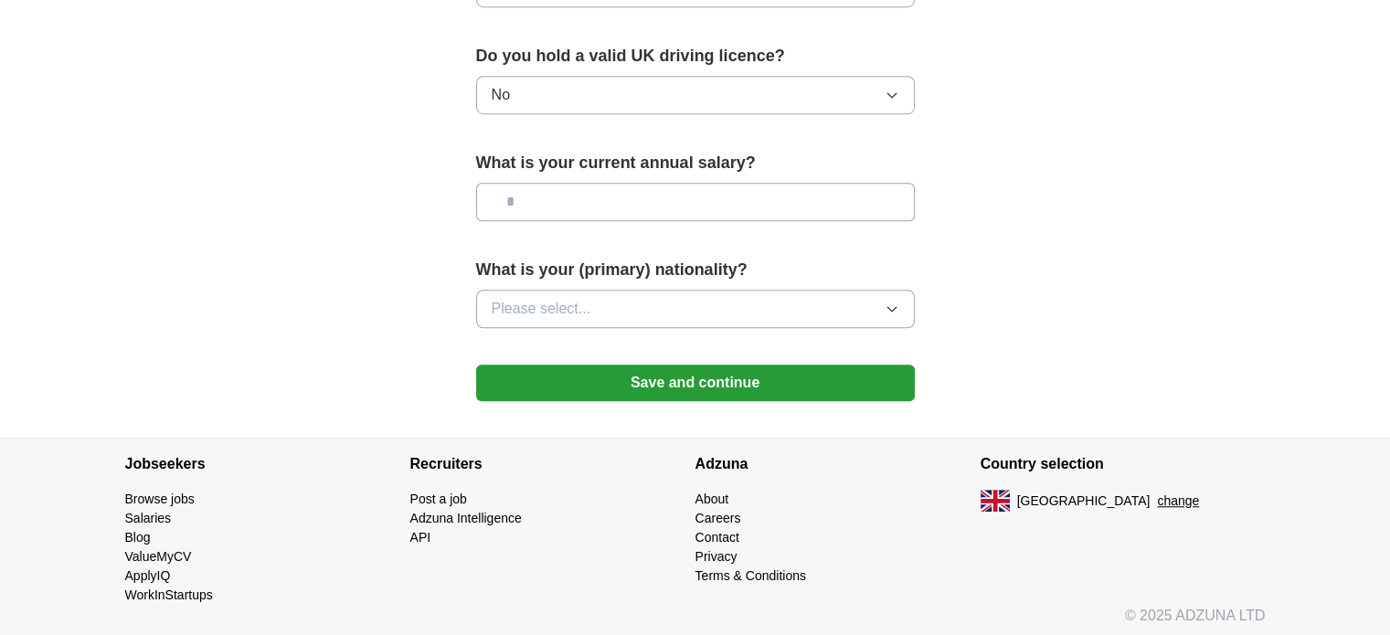
click at [567, 308] on span "Please select..." at bounding box center [542, 309] width 100 height 22
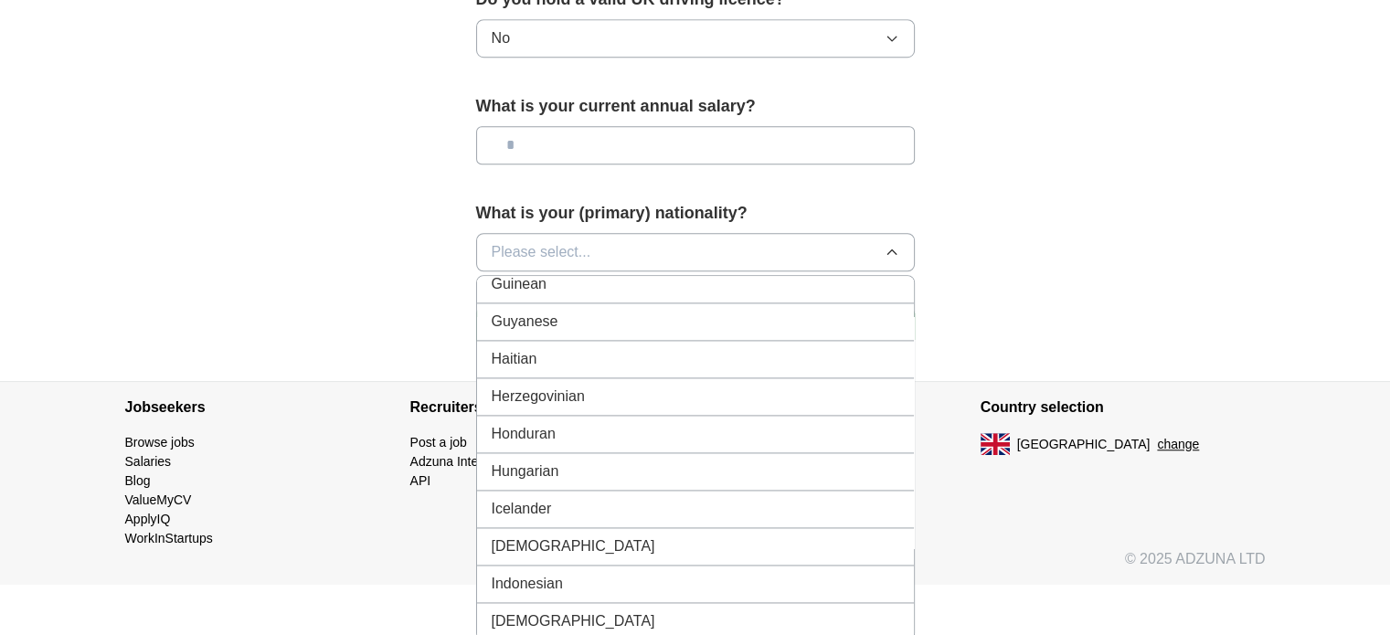
scroll to position [2763, 0]
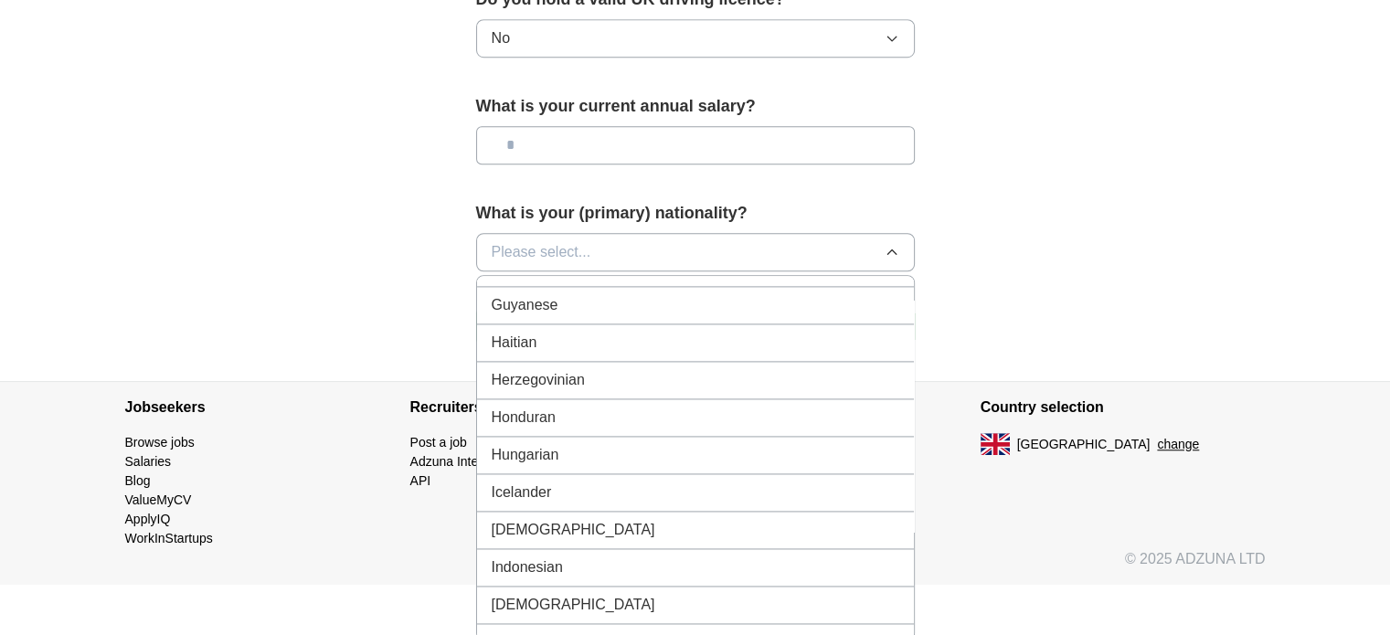
click at [523, 519] on span "[DEMOGRAPHIC_DATA]" at bounding box center [574, 530] width 164 height 22
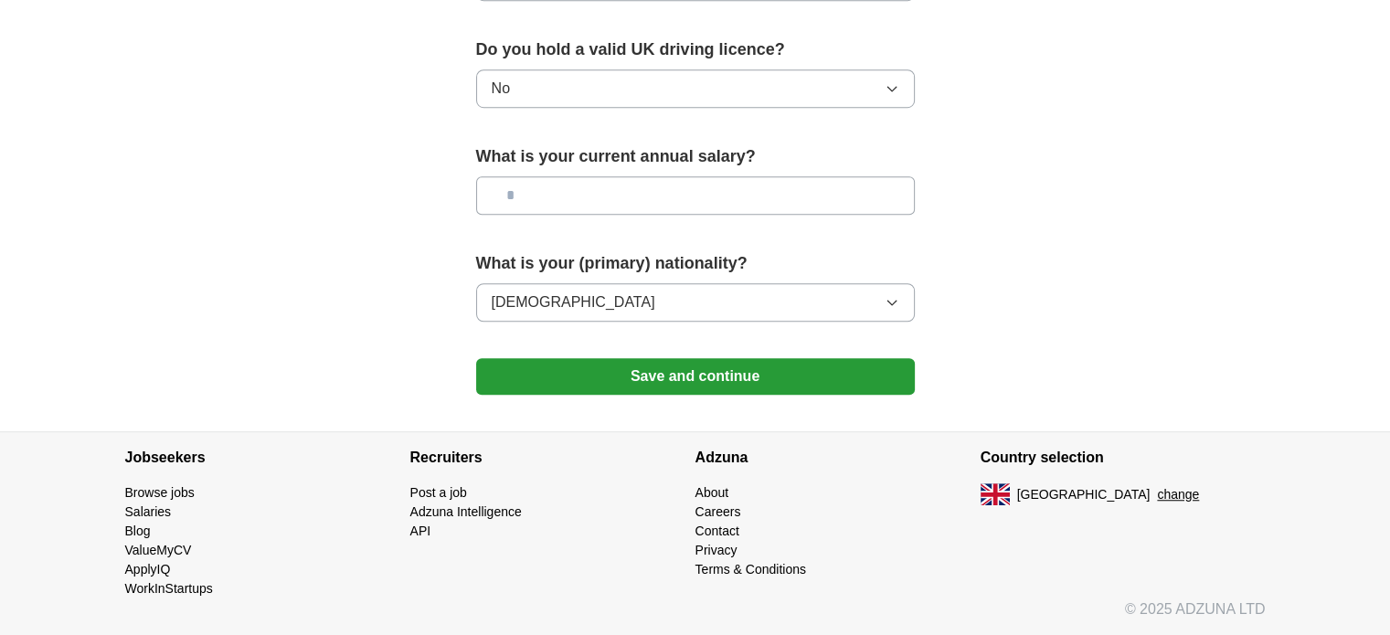
scroll to position [1258, 0]
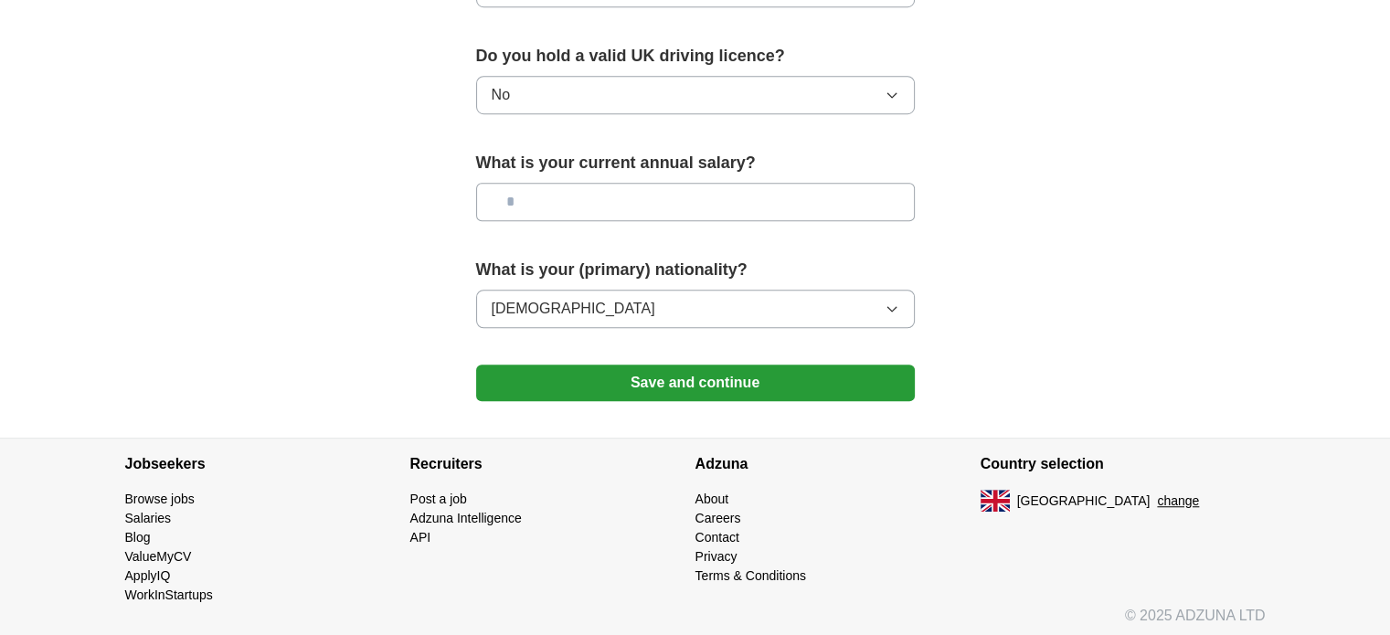
click at [547, 192] on input "text" at bounding box center [695, 202] width 439 height 38
click at [624, 384] on button "Save and continue" at bounding box center [695, 383] width 439 height 37
